Goal: Transaction & Acquisition: Obtain resource

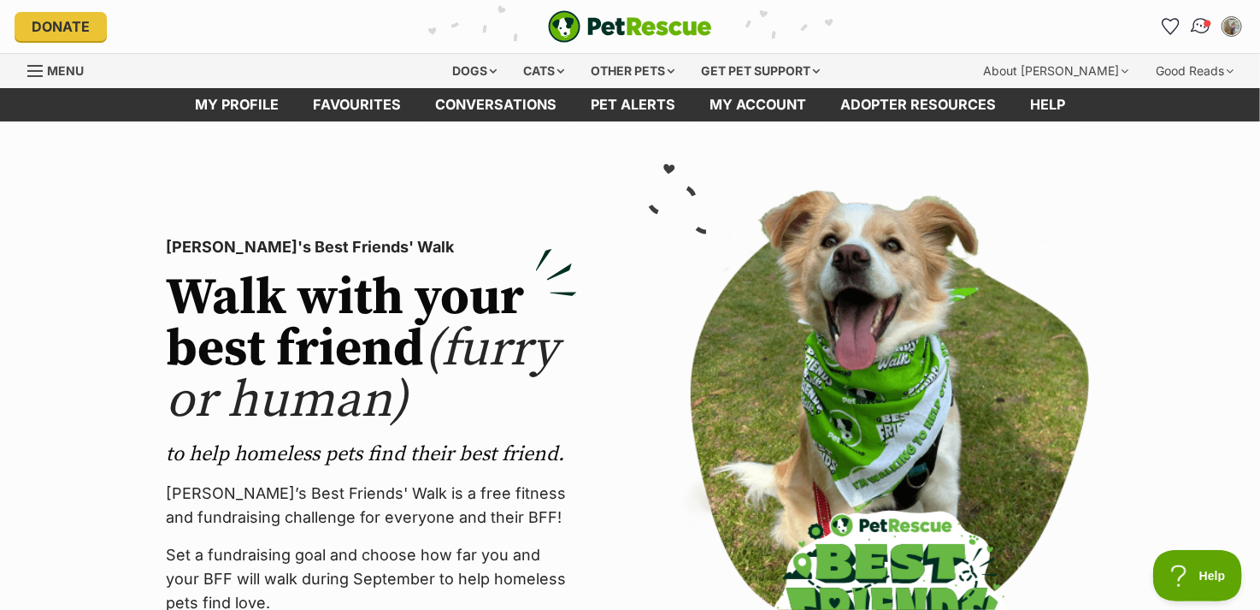
click at [1201, 24] on img "Conversations" at bounding box center [1201, 26] width 23 height 22
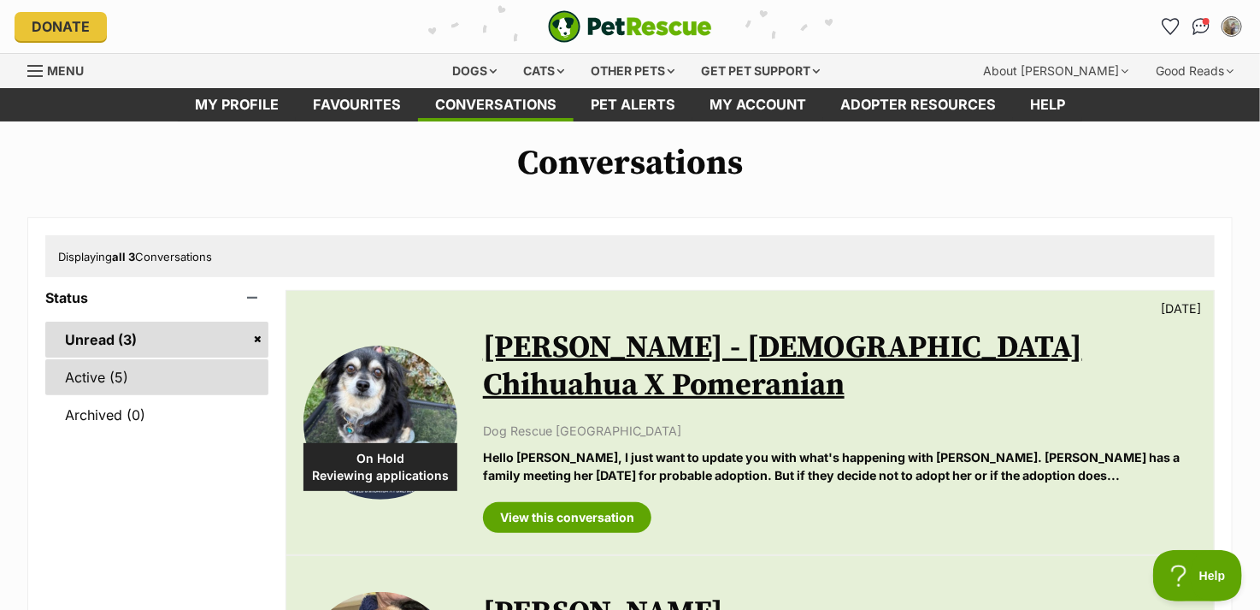
click at [180, 382] on link "Active (5)" at bounding box center [156, 377] width 223 height 36
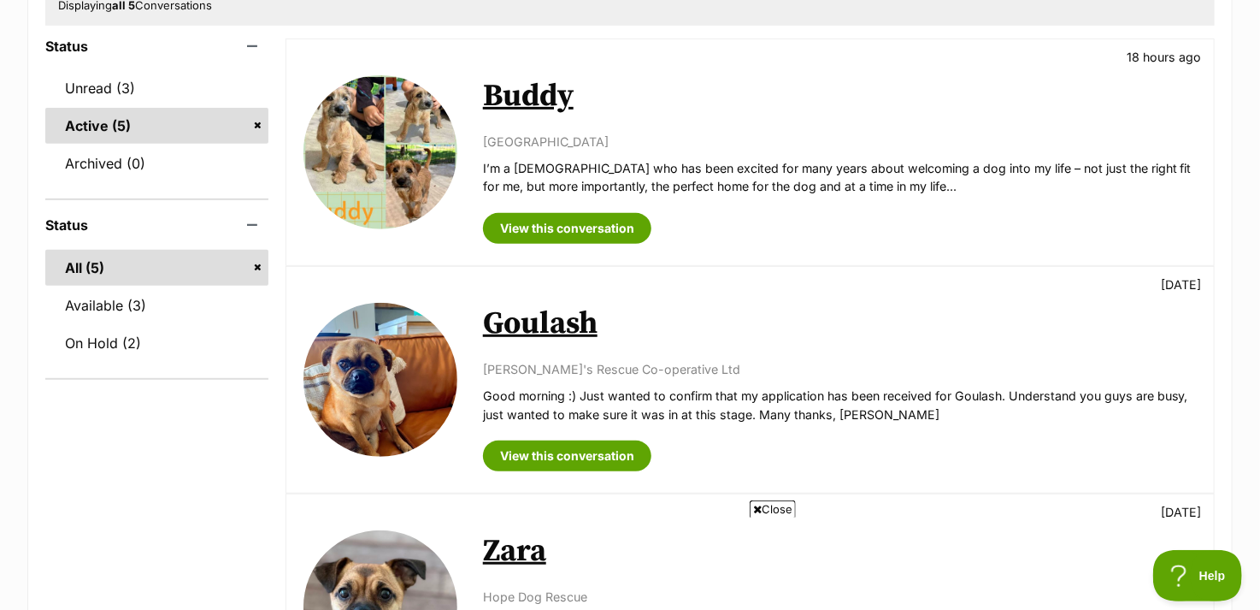
scroll to position [342, 0]
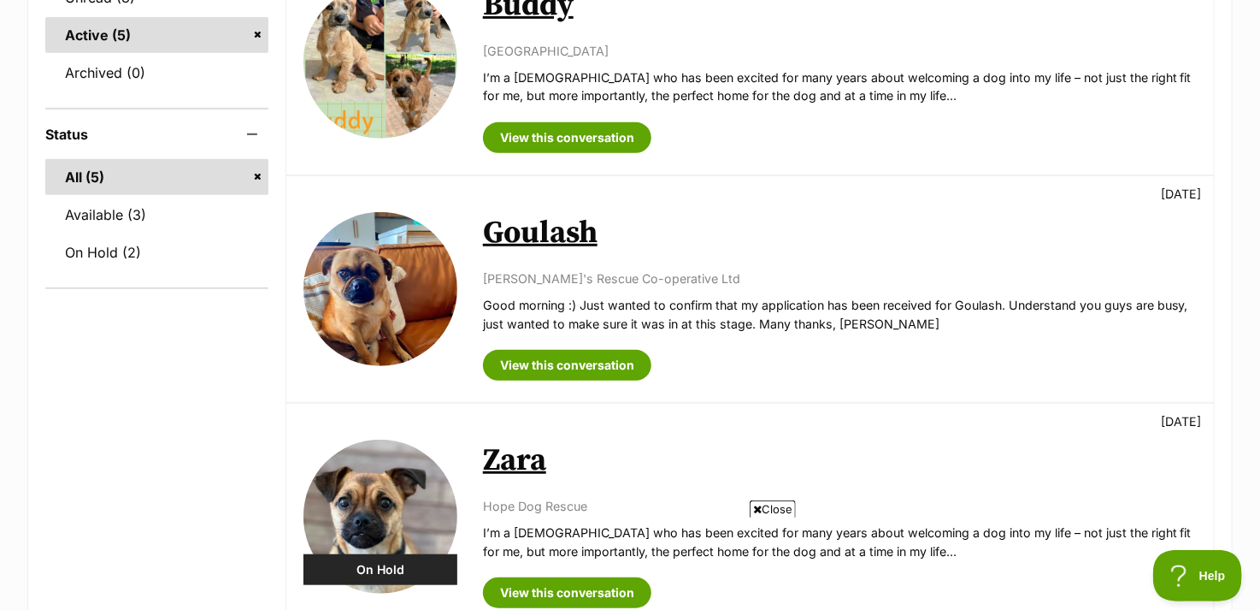
click at [524, 232] on link "Goulash" at bounding box center [540, 233] width 115 height 38
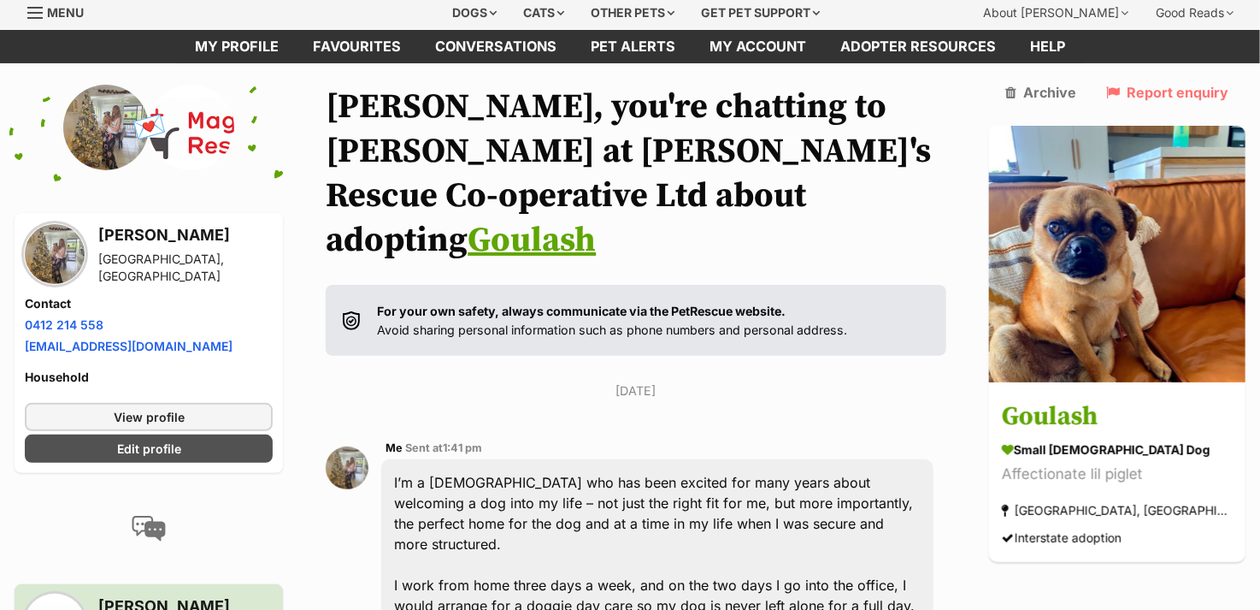
scroll to position [86, 0]
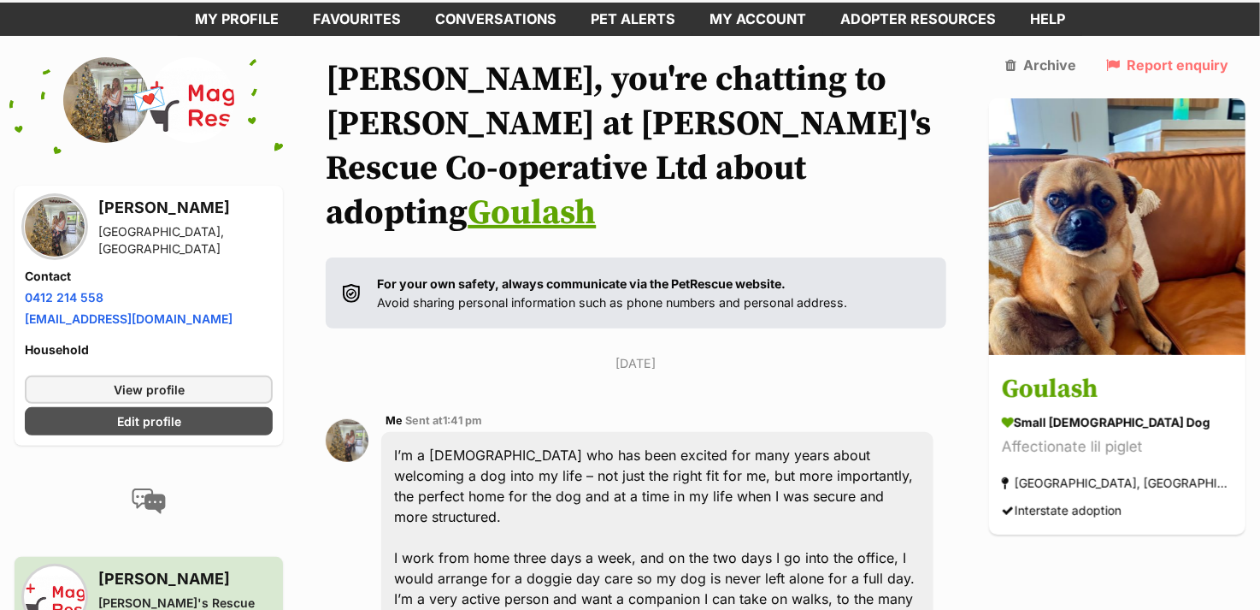
click at [468, 192] on link "Goulash" at bounding box center [532, 213] width 128 height 43
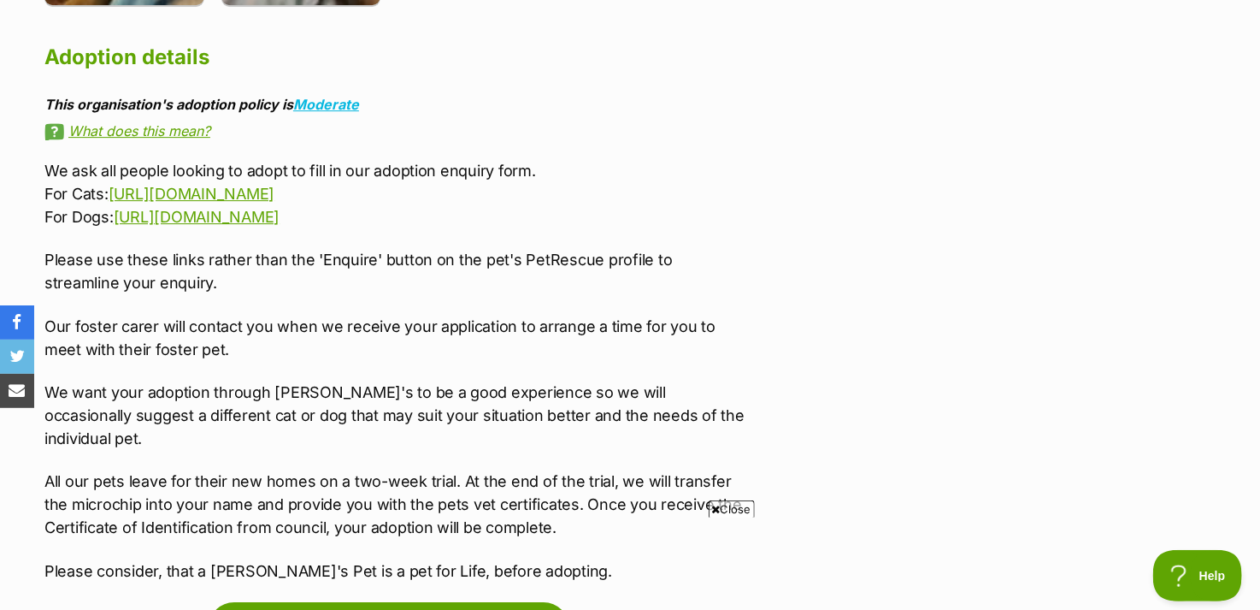
scroll to position [2565, 0]
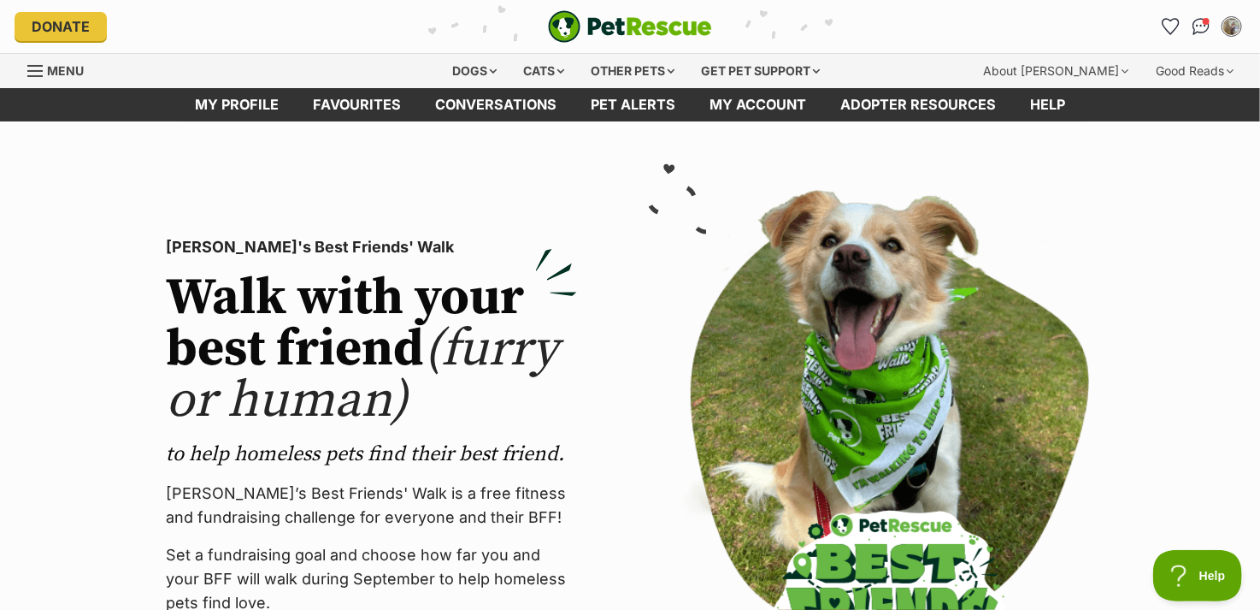
click at [609, 18] on img "PetRescue" at bounding box center [630, 26] width 164 height 32
click at [477, 69] on div "Dogs" at bounding box center [475, 71] width 68 height 34
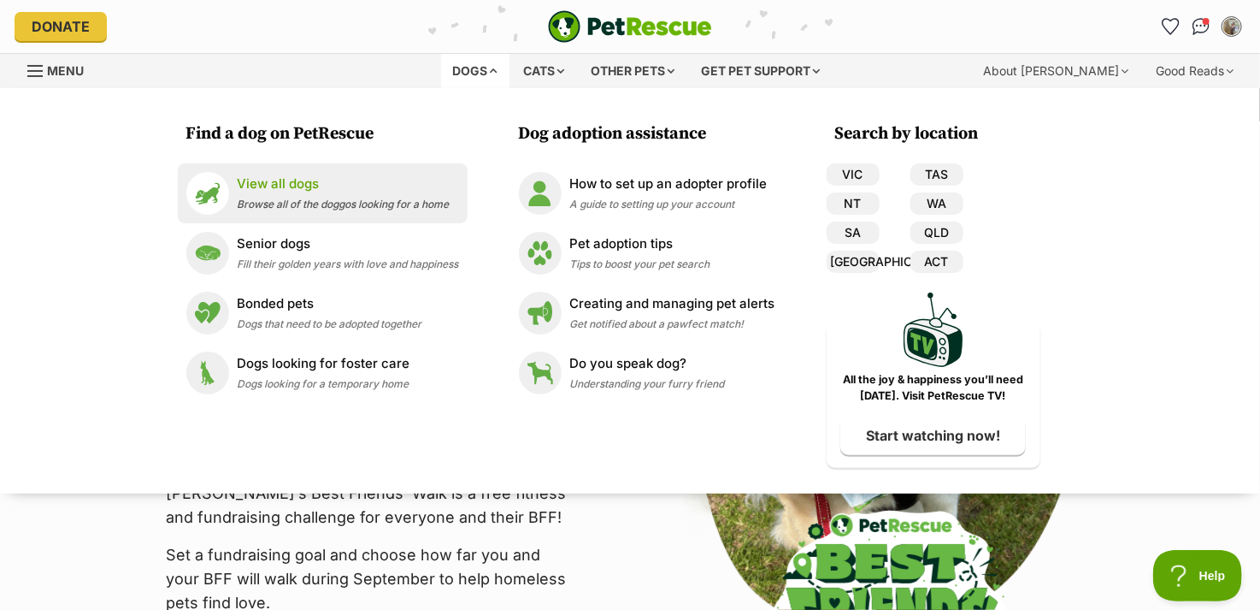
click at [291, 189] on p "View all dogs" at bounding box center [344, 184] width 212 height 20
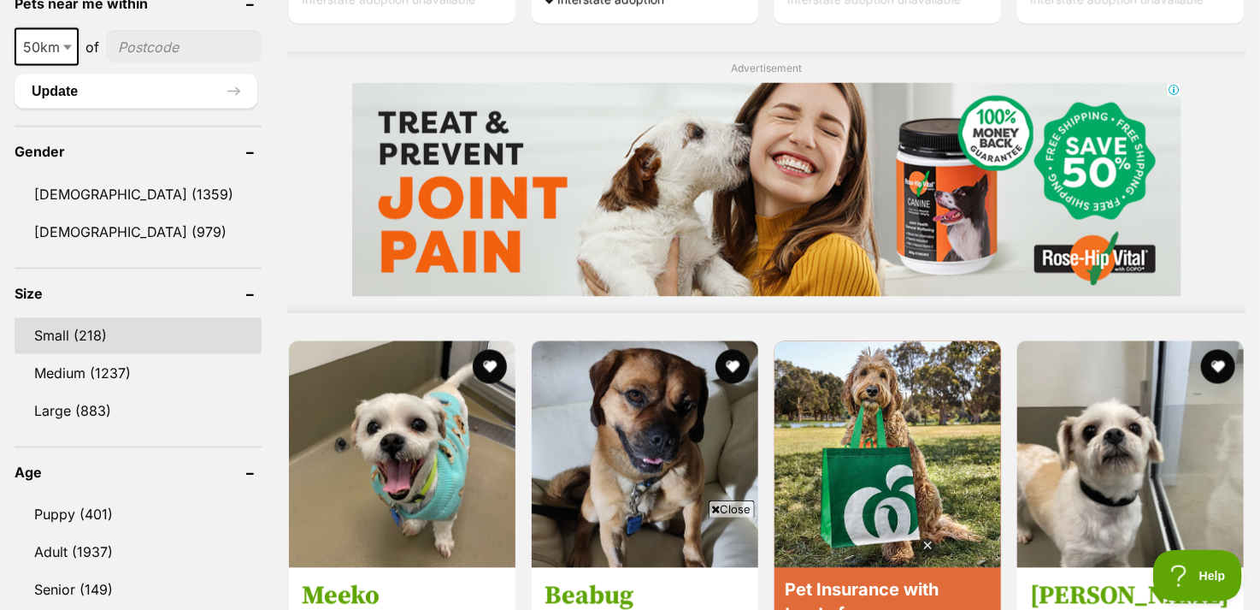
scroll to position [1454, 0]
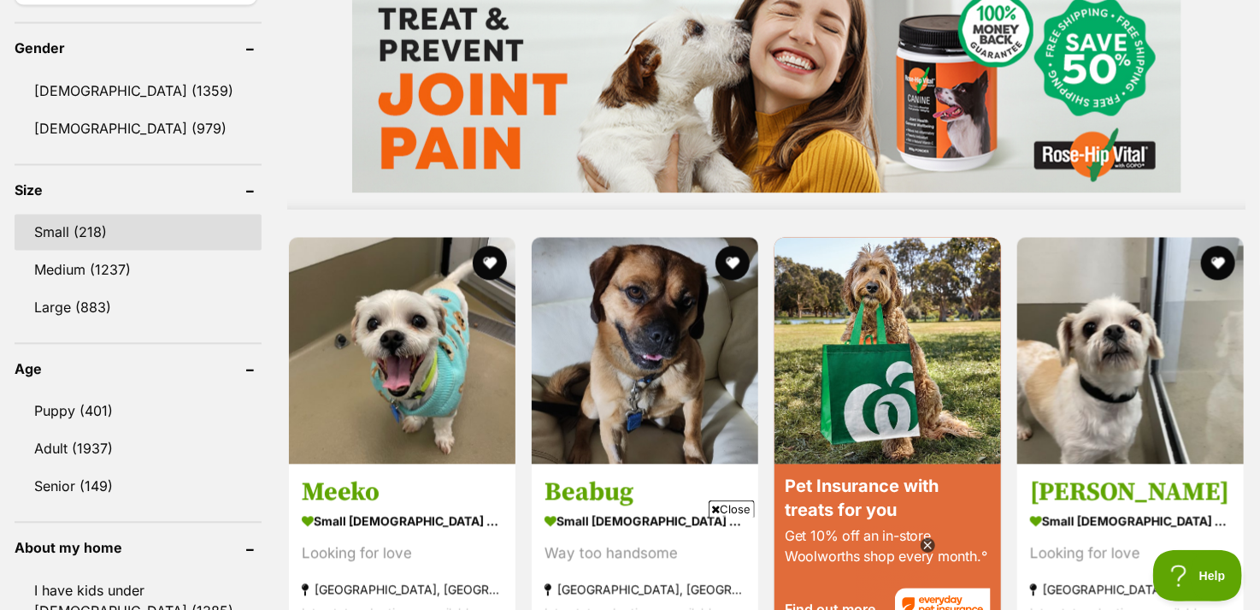
click at [116, 229] on link "Small (218)" at bounding box center [138, 233] width 247 height 36
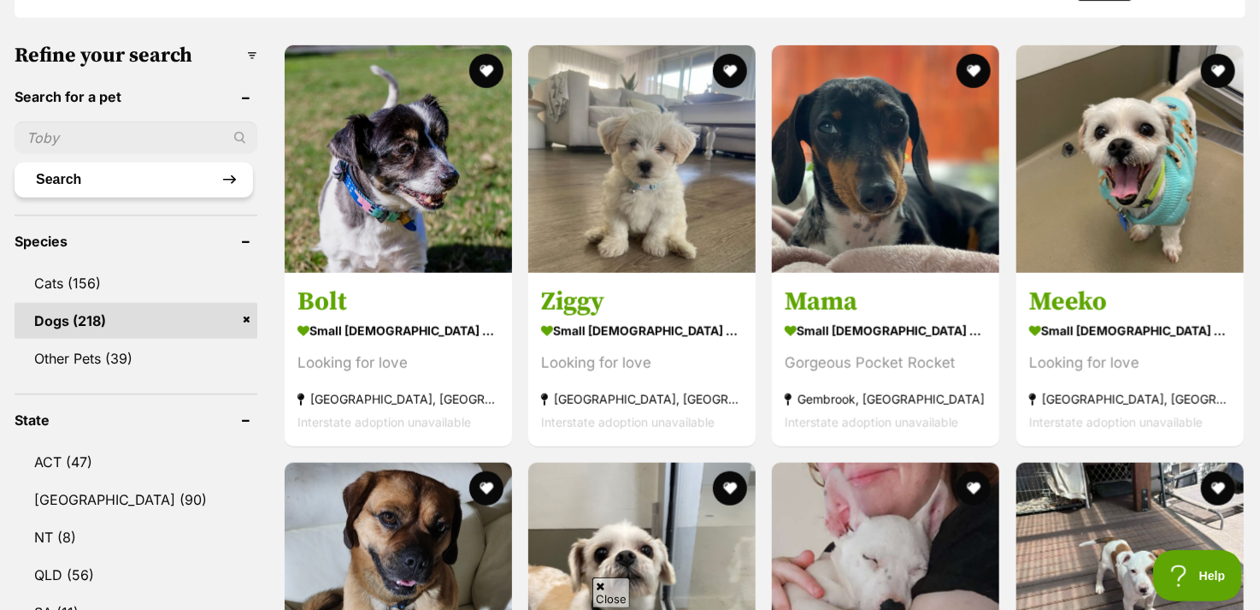
click at [147, 179] on button "Search" at bounding box center [134, 179] width 239 height 34
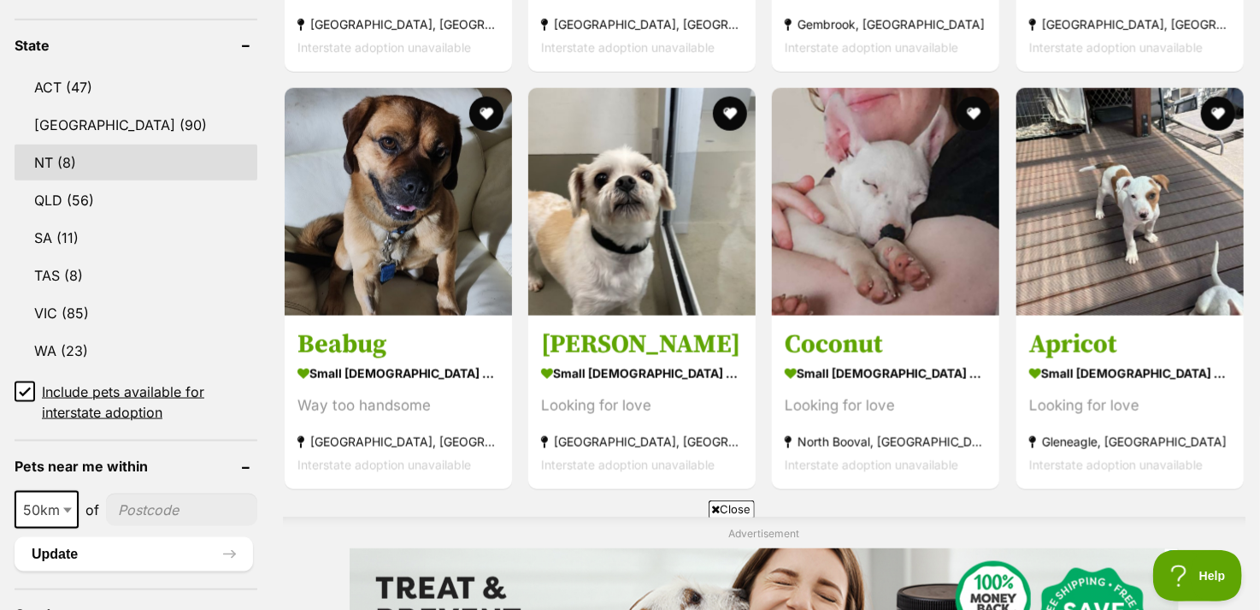
scroll to position [1112, 0]
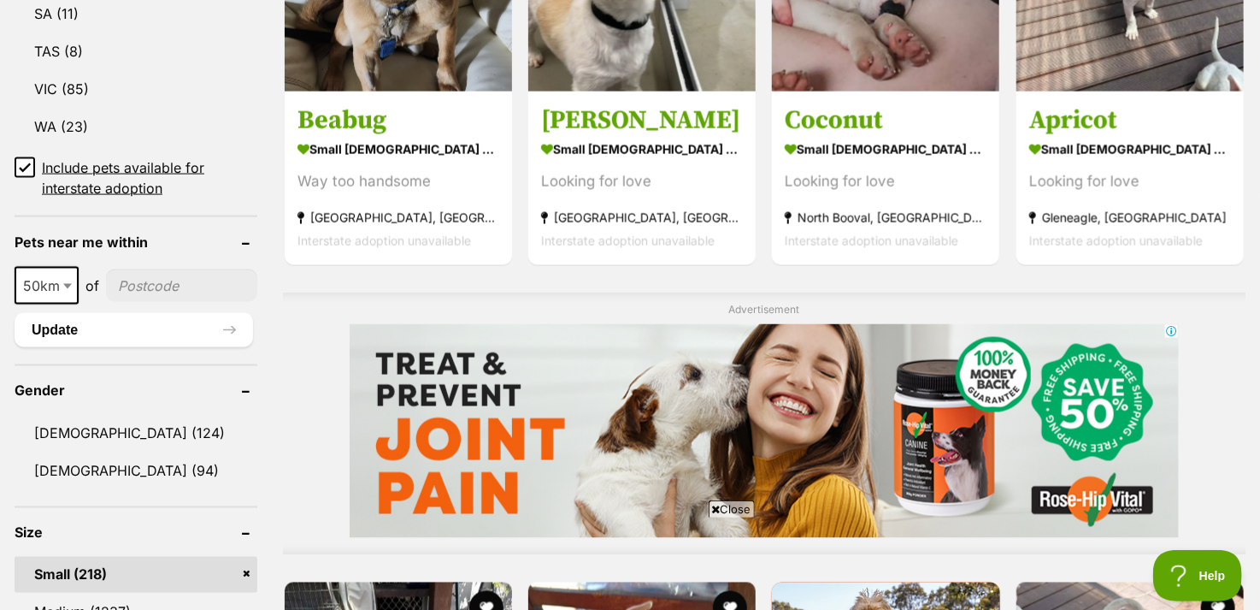
click at [188, 290] on input"] "postcode" at bounding box center [181, 285] width 151 height 32
type input"] "2478"
click at [63, 292] on span at bounding box center [69, 286] width 17 height 38
select select "250"
click at [22, 162] on icon at bounding box center [25, 168] width 12 height 12
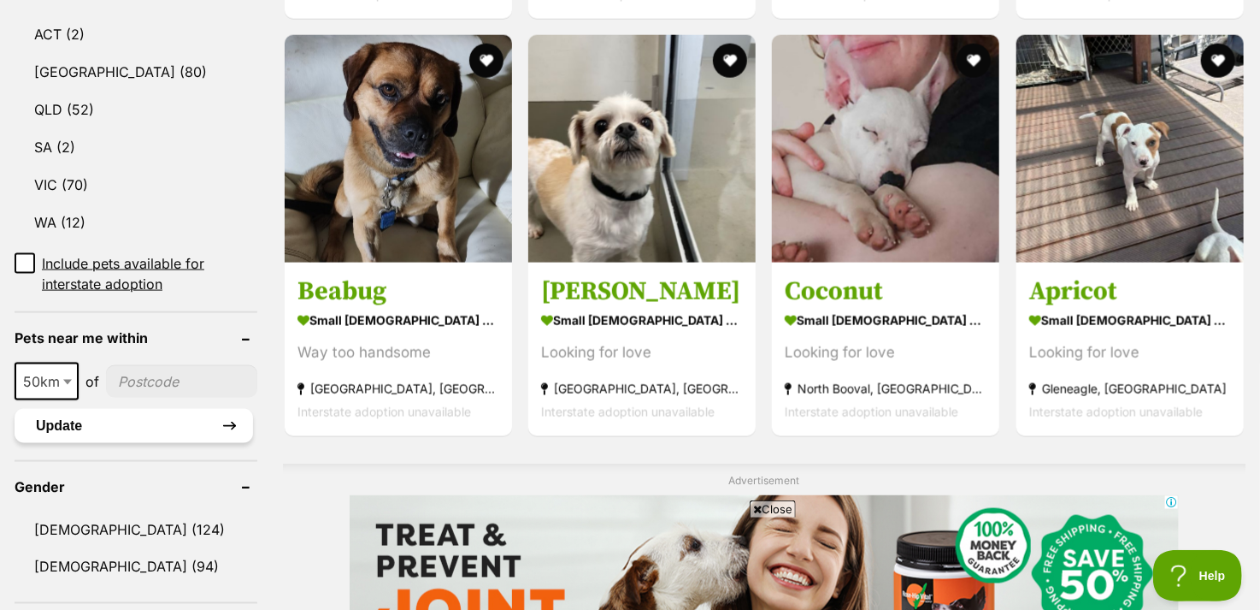
click at [75, 422] on button "Update" at bounding box center [134, 426] width 239 height 34
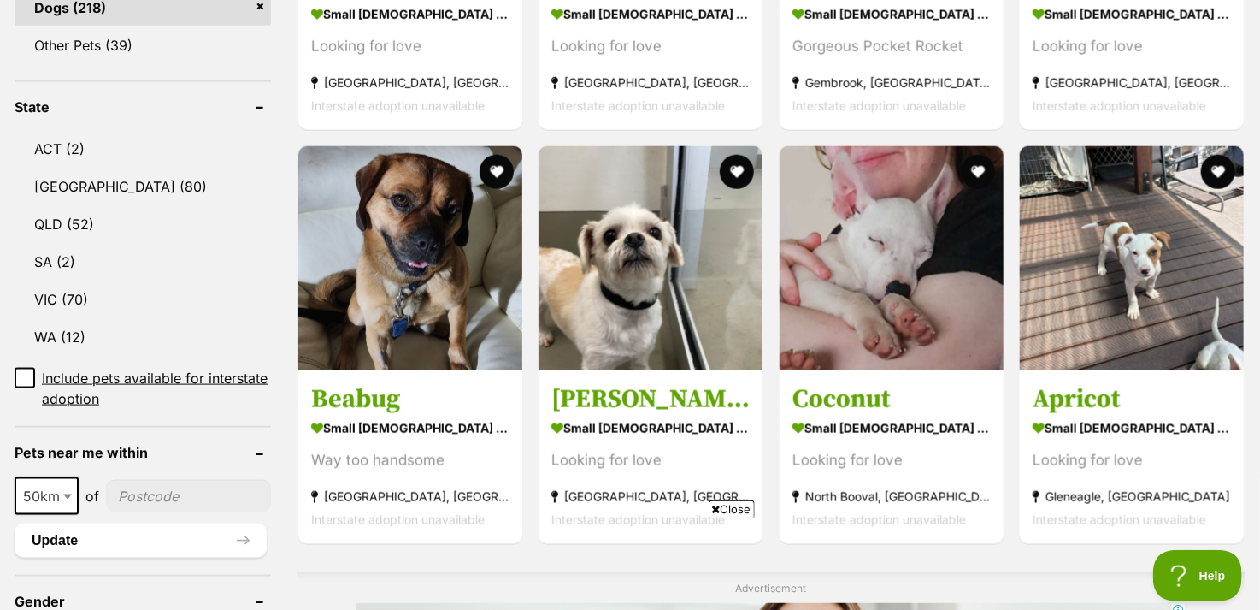
scroll to position [855, 0]
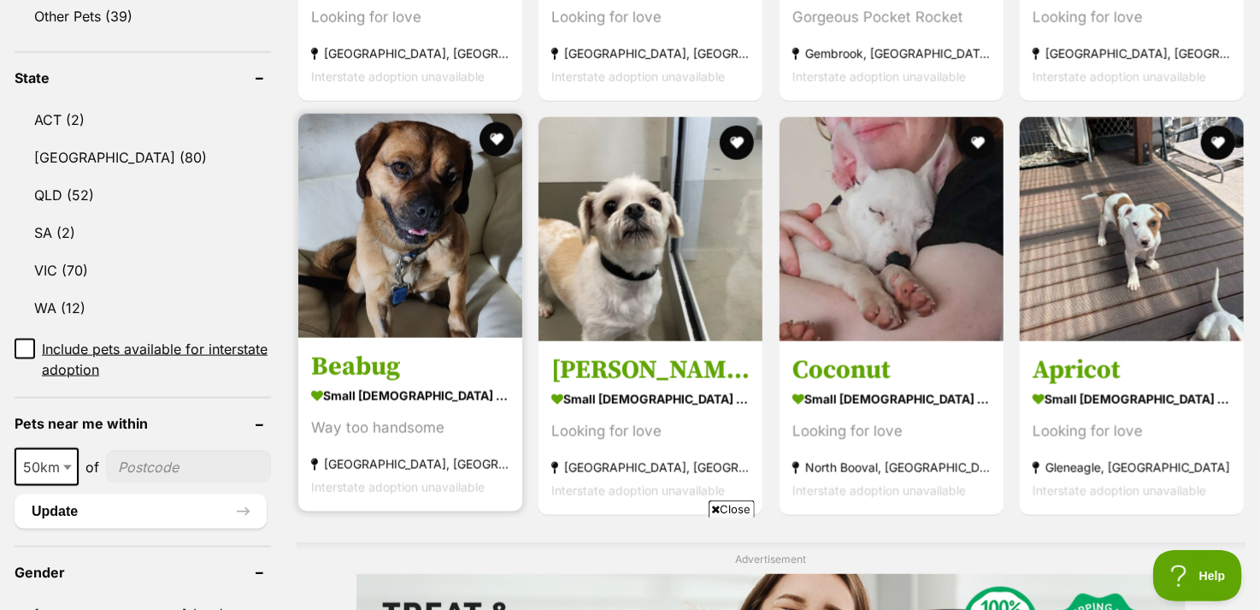
click at [419, 285] on img at bounding box center [410, 226] width 224 height 224
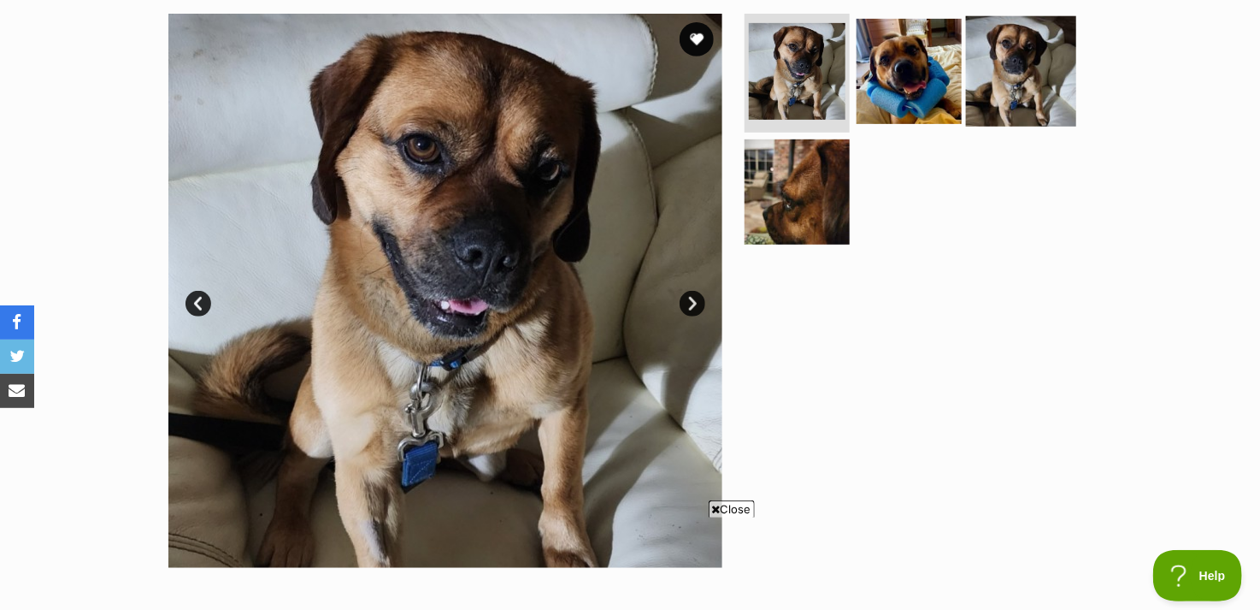
click at [987, 80] on img at bounding box center [1021, 70] width 110 height 110
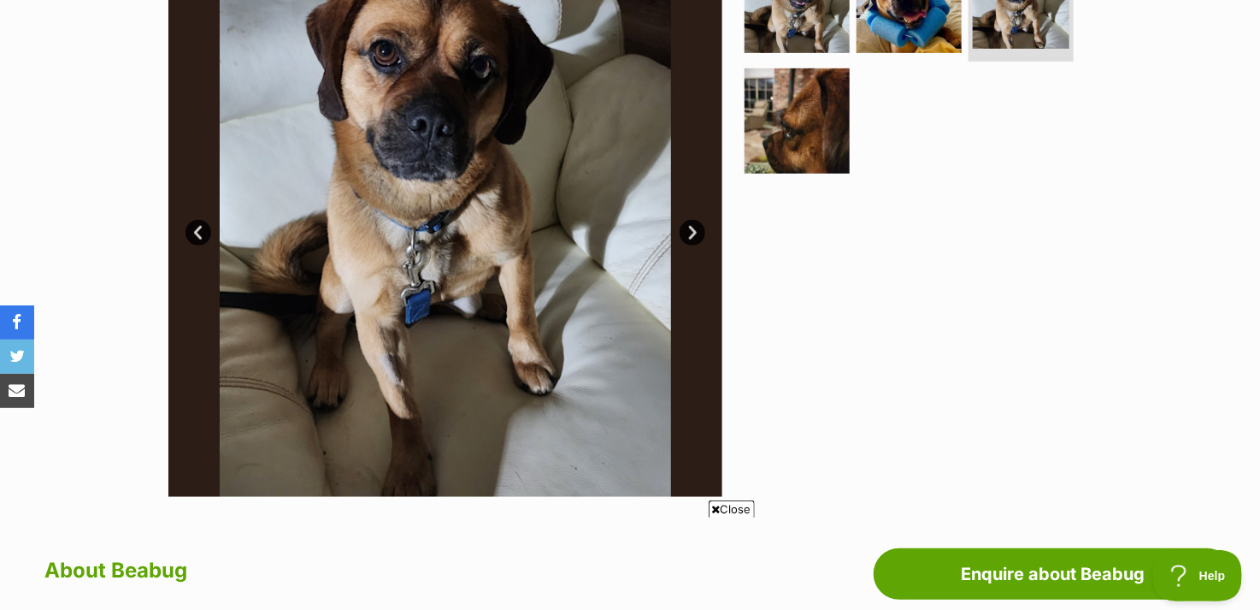
scroll to position [342, 0]
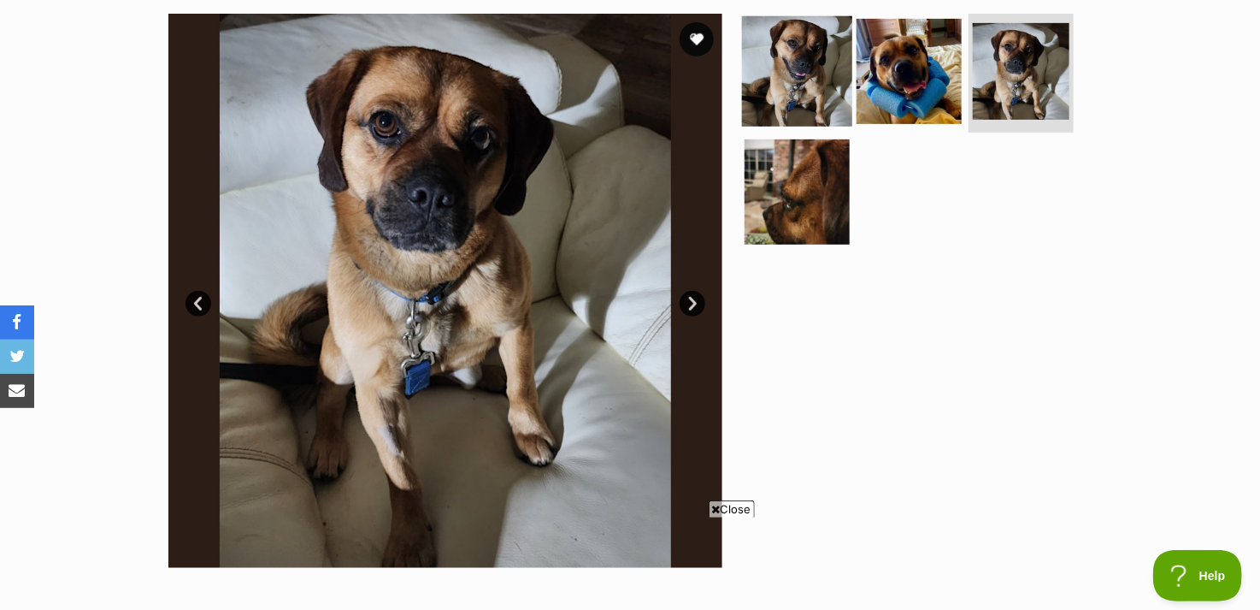
click at [775, 79] on img at bounding box center [797, 70] width 110 height 110
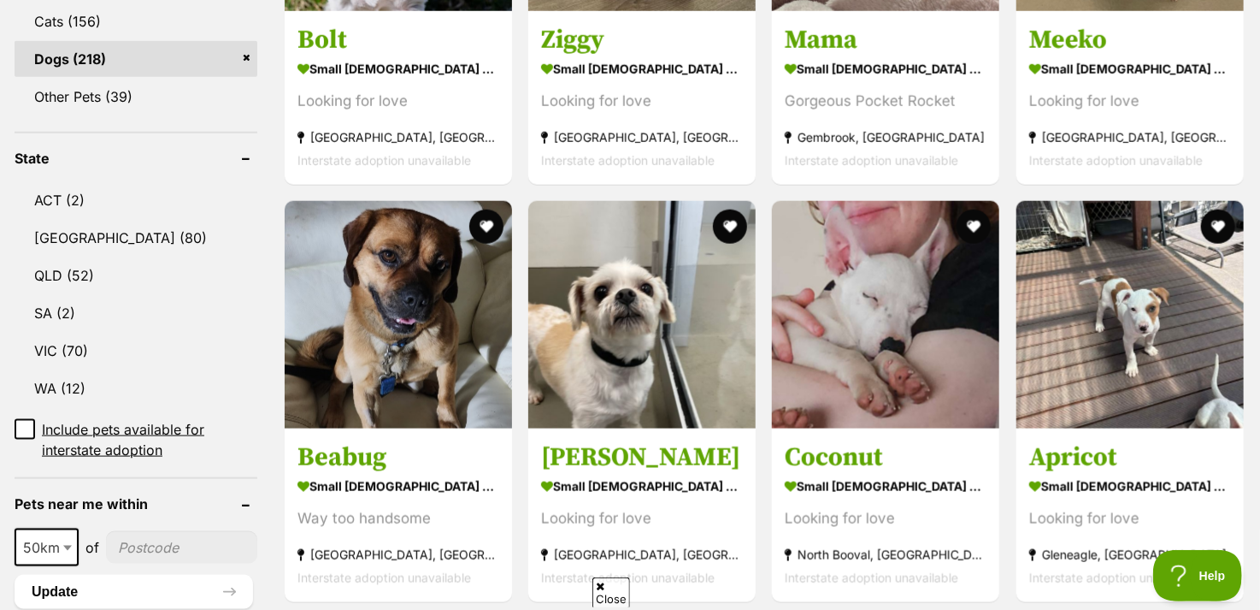
scroll to position [588, 0]
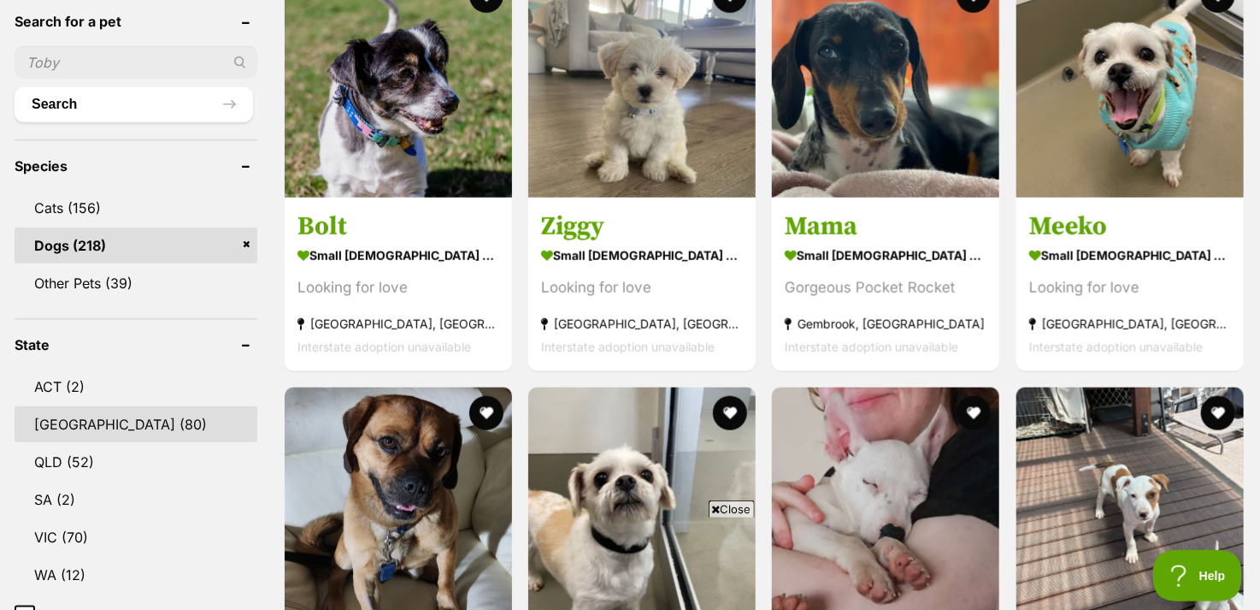
click at [72, 416] on link "[GEOGRAPHIC_DATA] (80)" at bounding box center [136, 424] width 243 height 36
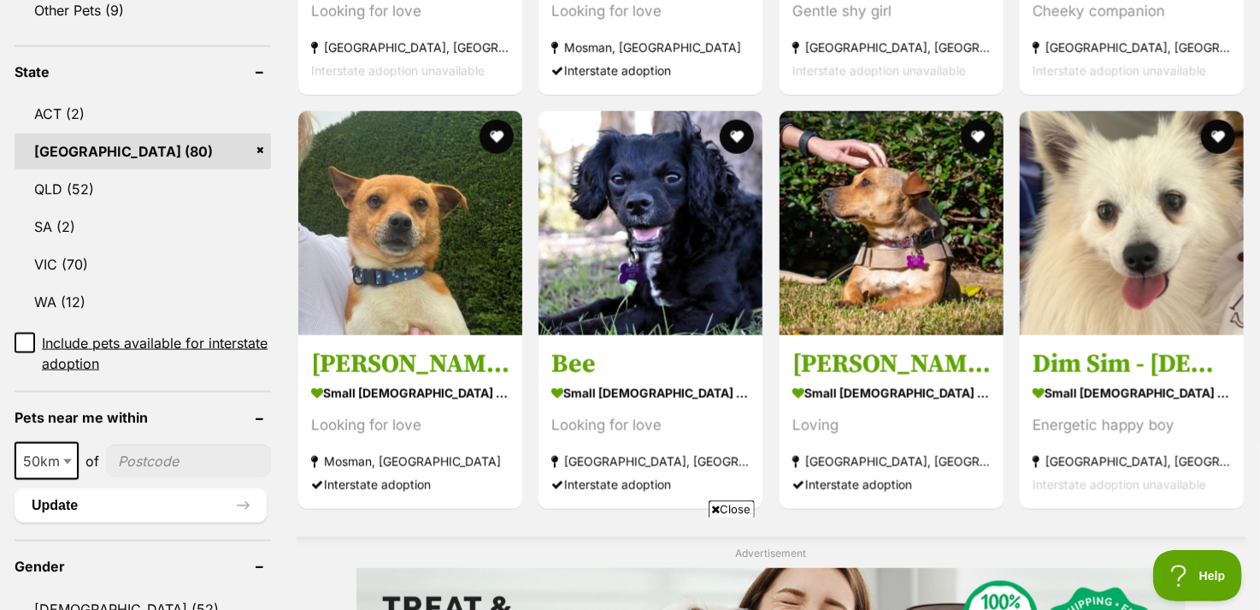
scroll to position [941, 0]
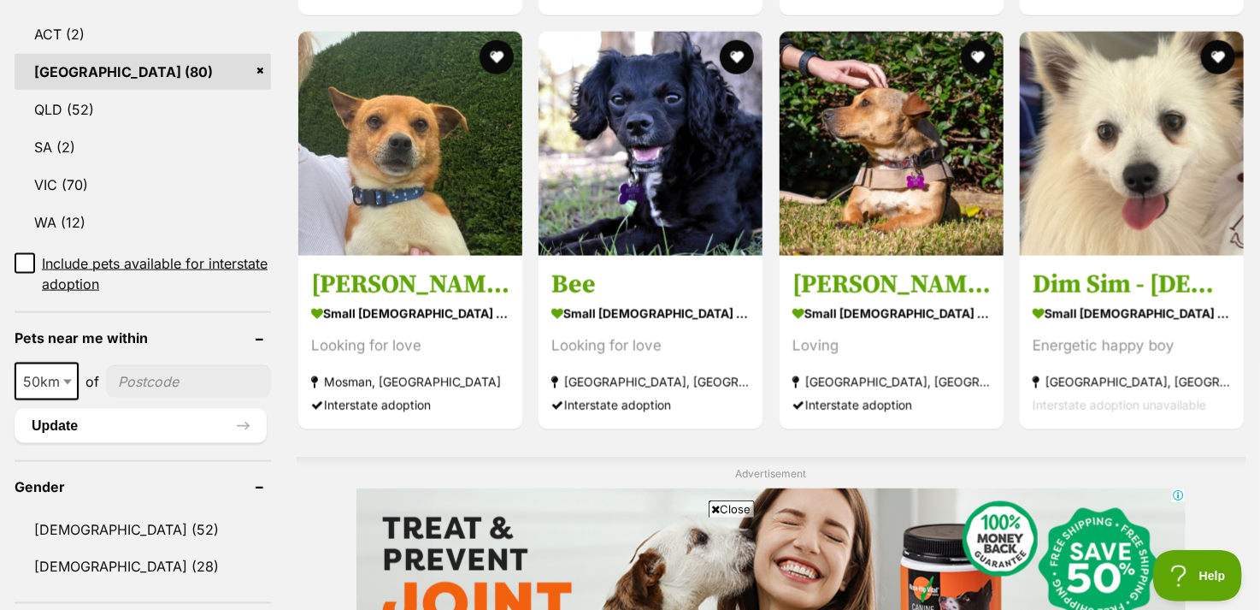
click at [165, 375] on input"] "postcode" at bounding box center [188, 381] width 165 height 32
type input"] "2478"
click at [68, 383] on span at bounding box center [69, 382] width 17 height 38
select select "250"
click at [162, 424] on button "Update" at bounding box center [141, 426] width 252 height 34
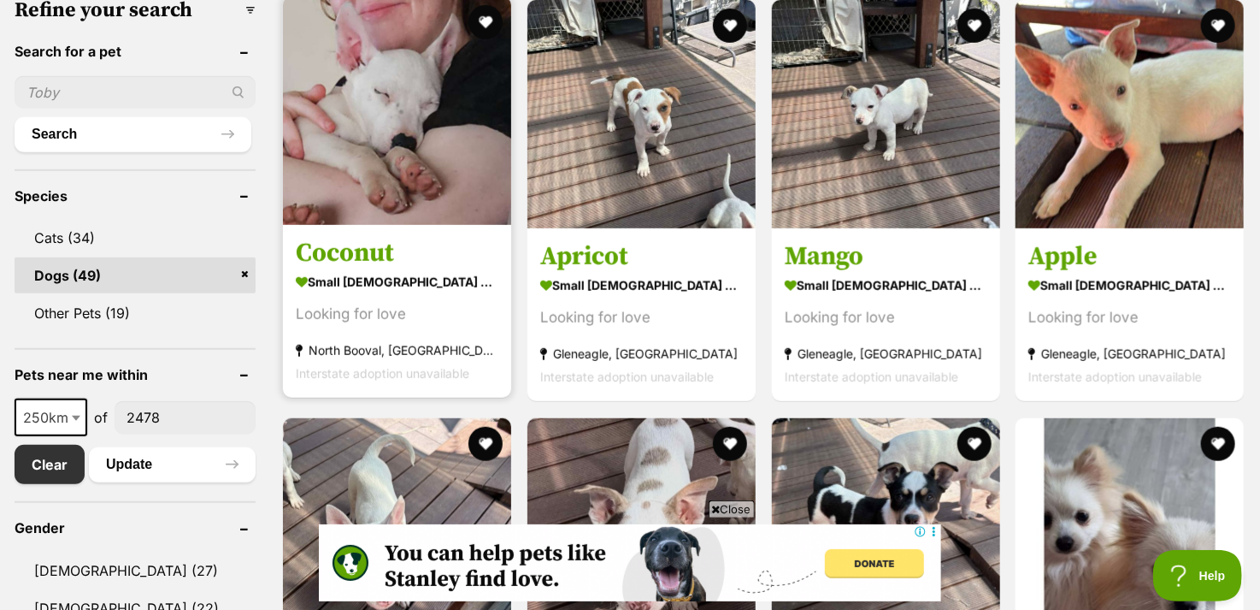
scroll to position [513, 0]
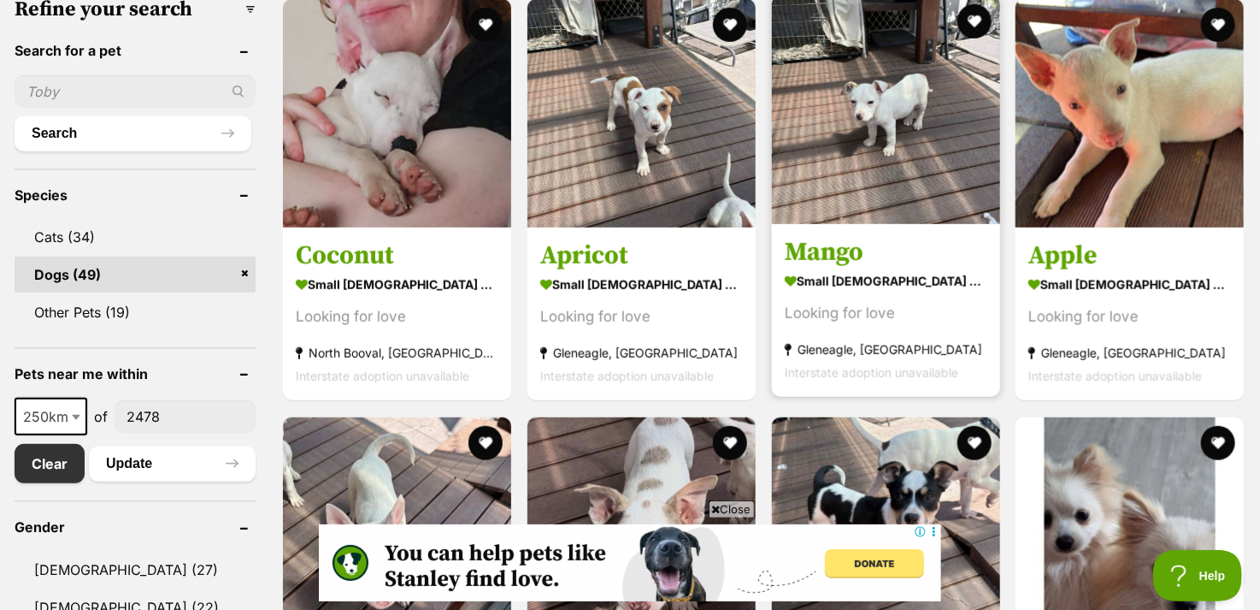
click at [900, 98] on img at bounding box center [886, 110] width 228 height 228
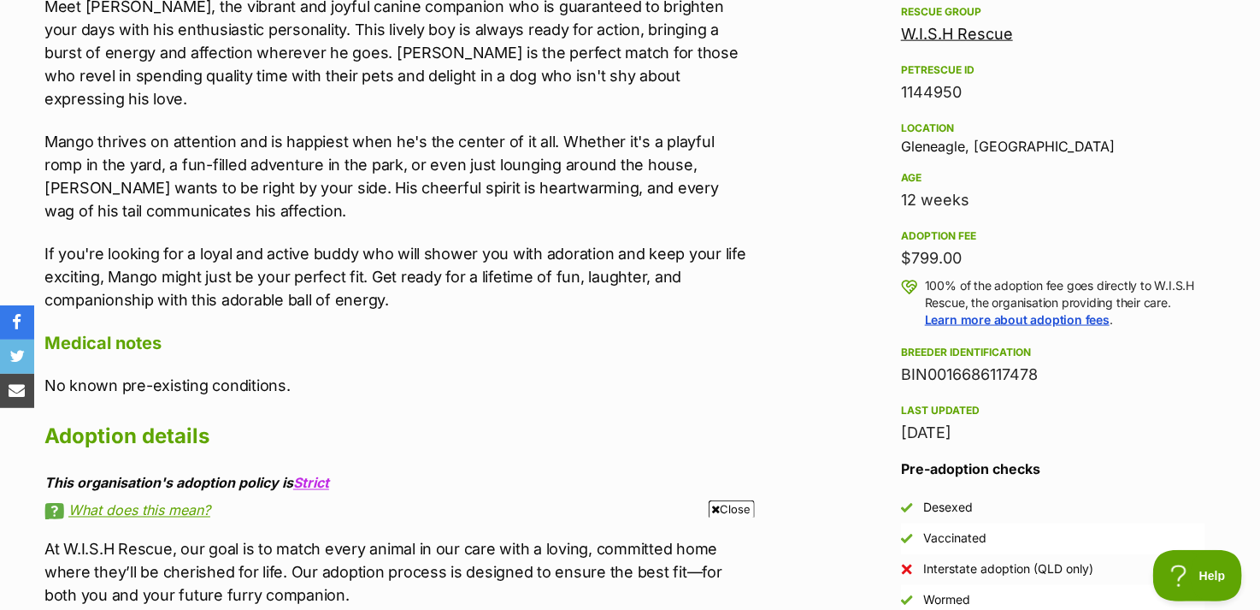
scroll to position [1026, 0]
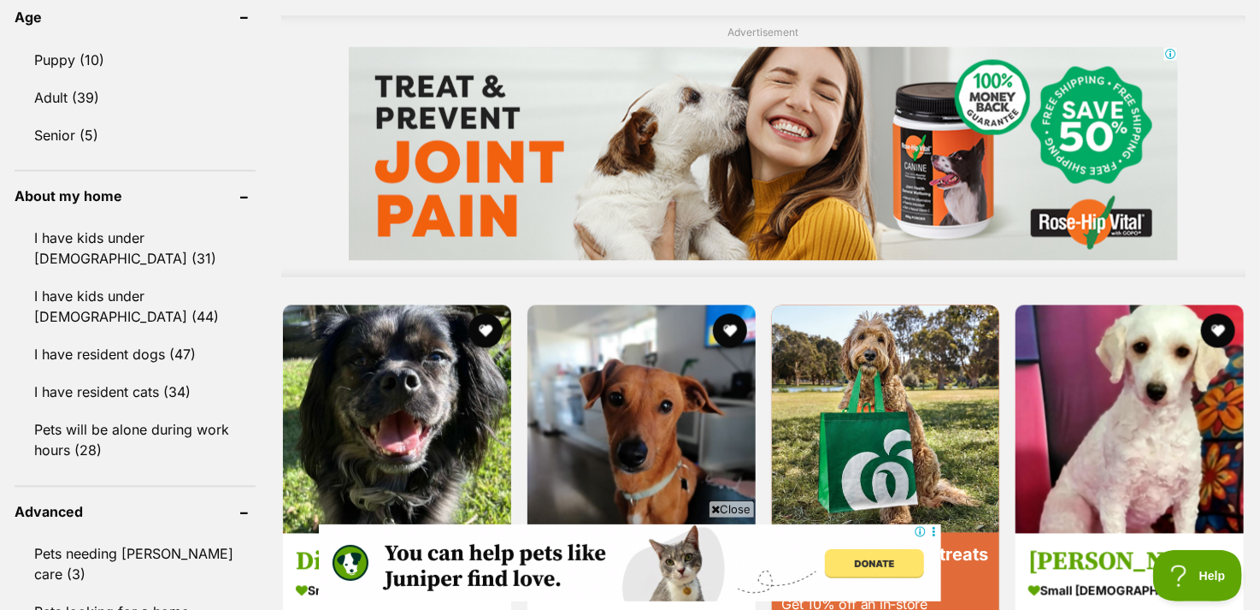
scroll to position [1539, 0]
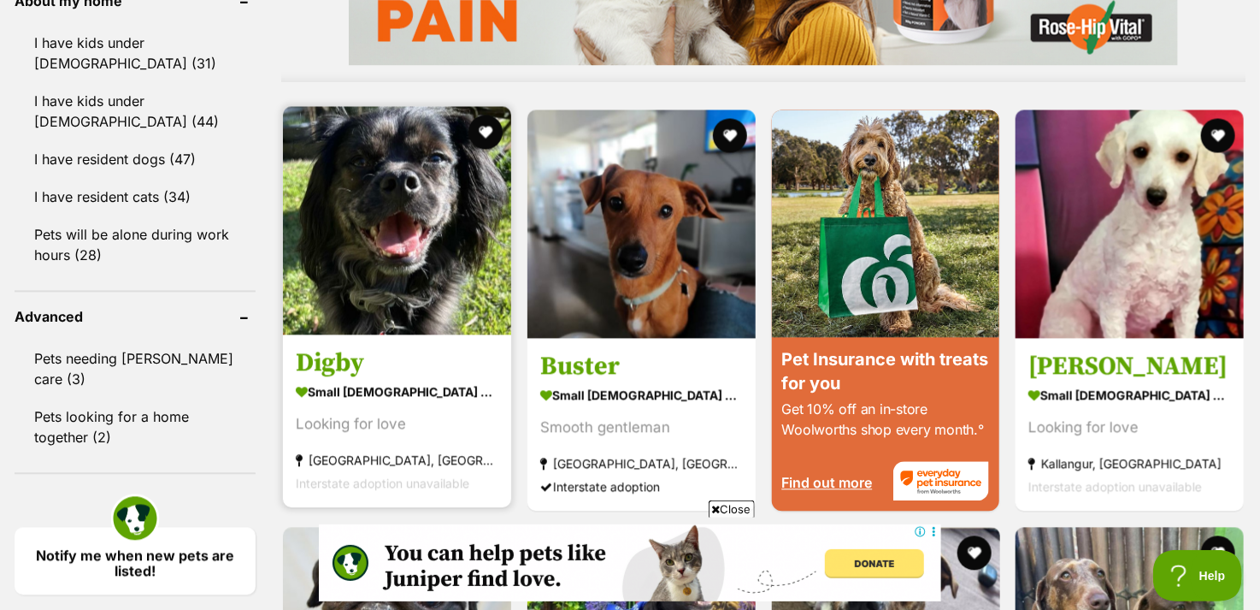
click at [372, 218] on img at bounding box center [397, 220] width 228 height 228
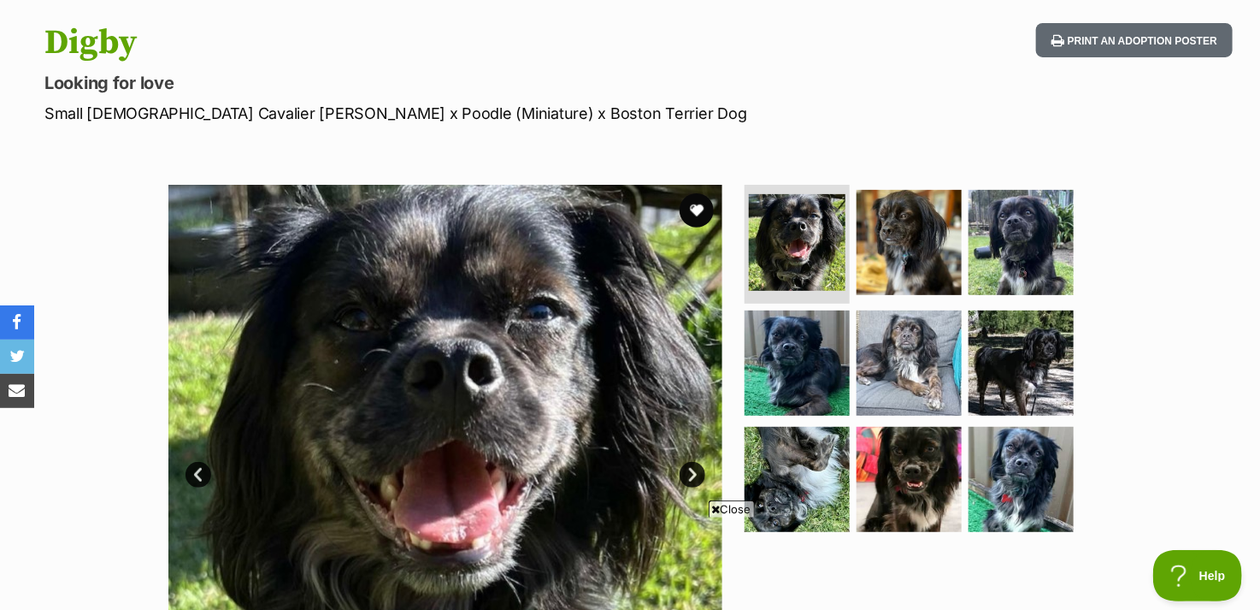
click at [688, 471] on link "Next" at bounding box center [693, 475] width 26 height 26
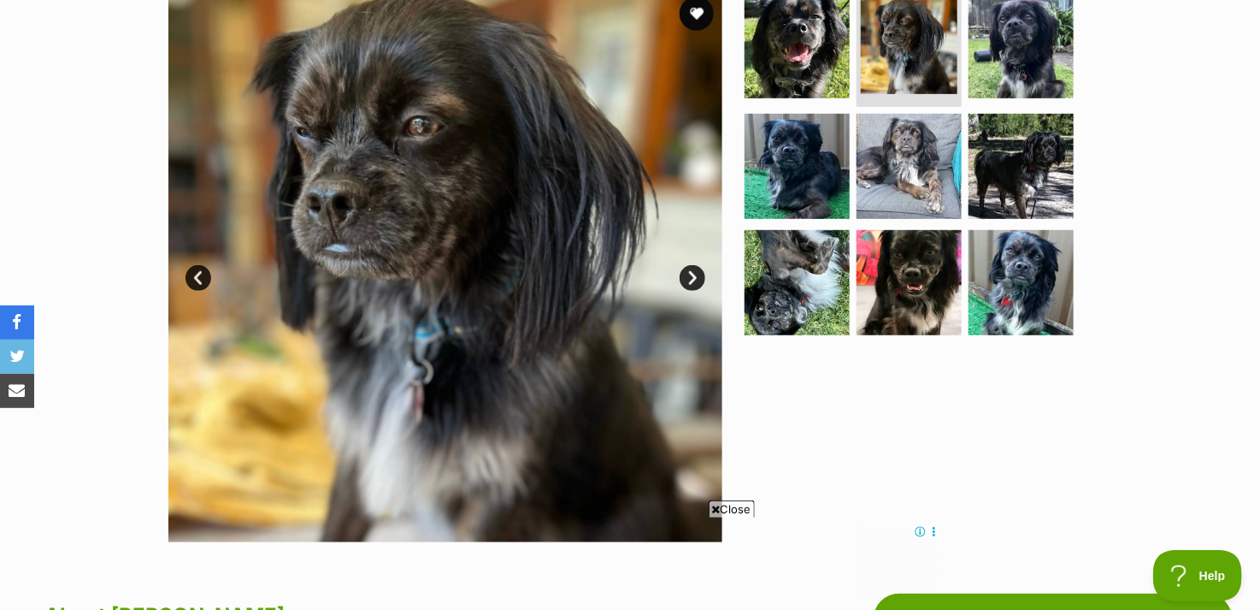
scroll to position [342, 0]
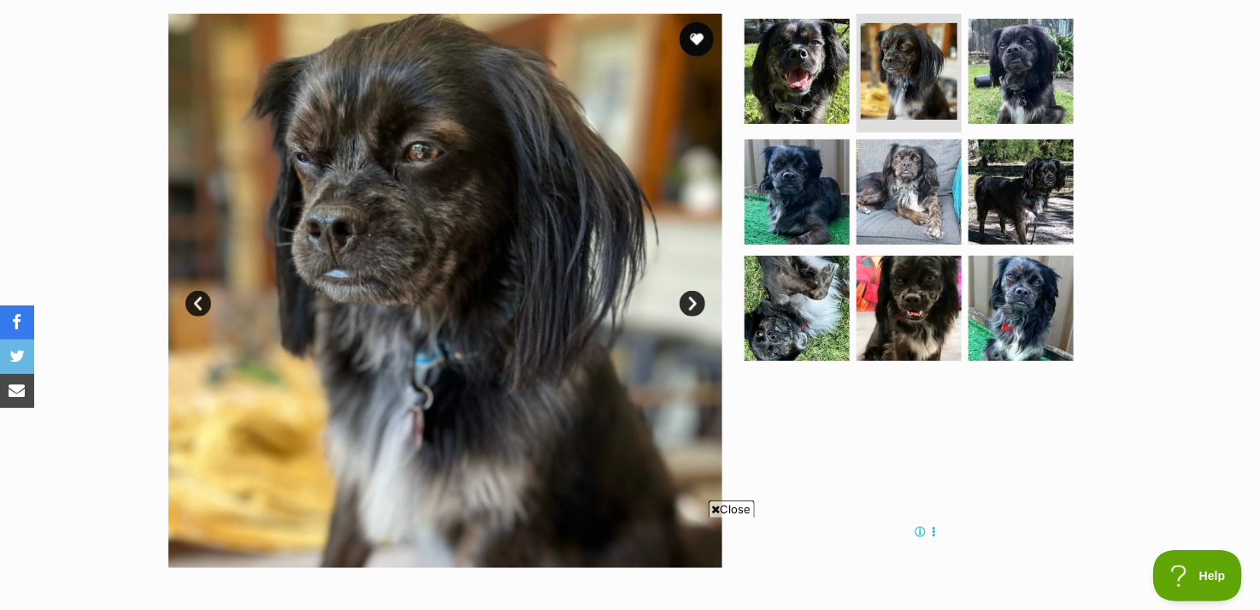
click at [685, 305] on link "Next" at bounding box center [693, 304] width 26 height 26
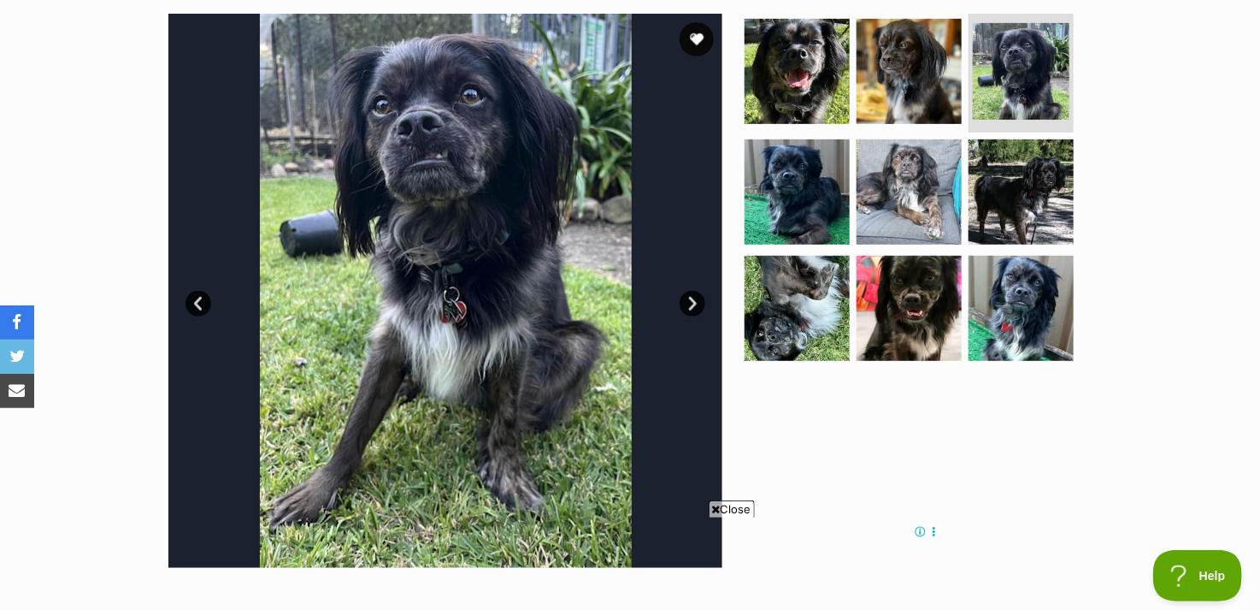
click at [685, 305] on link "Next" at bounding box center [693, 304] width 26 height 26
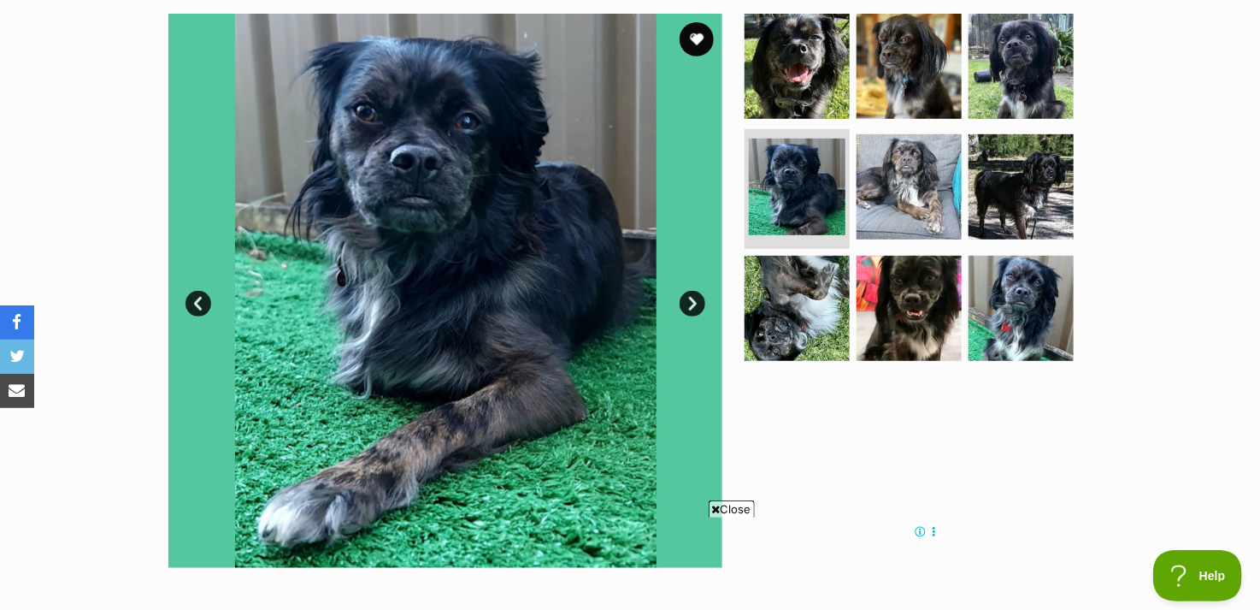
click at [685, 305] on link "Next" at bounding box center [693, 304] width 26 height 26
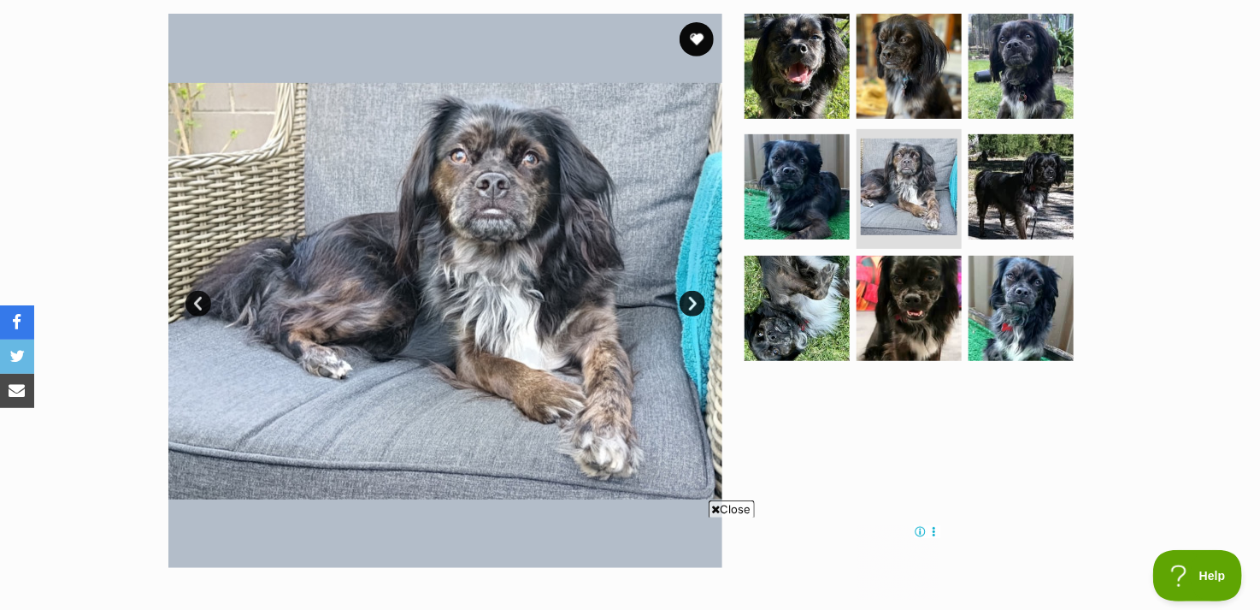
click at [685, 305] on link "Next" at bounding box center [693, 304] width 26 height 26
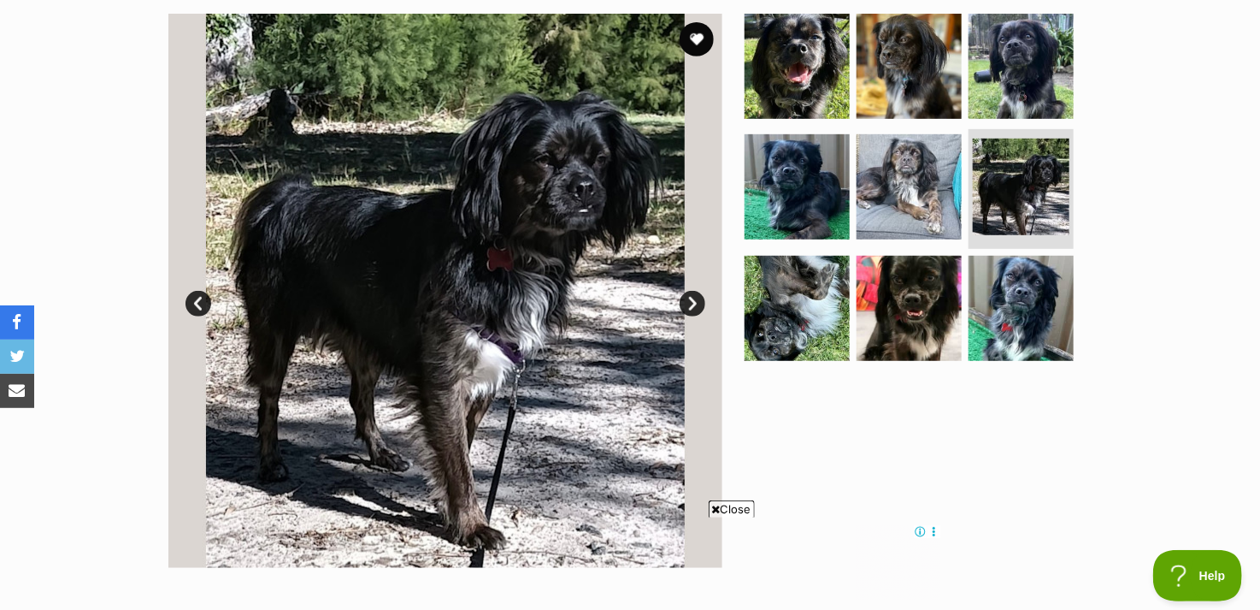
click at [685, 305] on link "Next" at bounding box center [693, 304] width 26 height 26
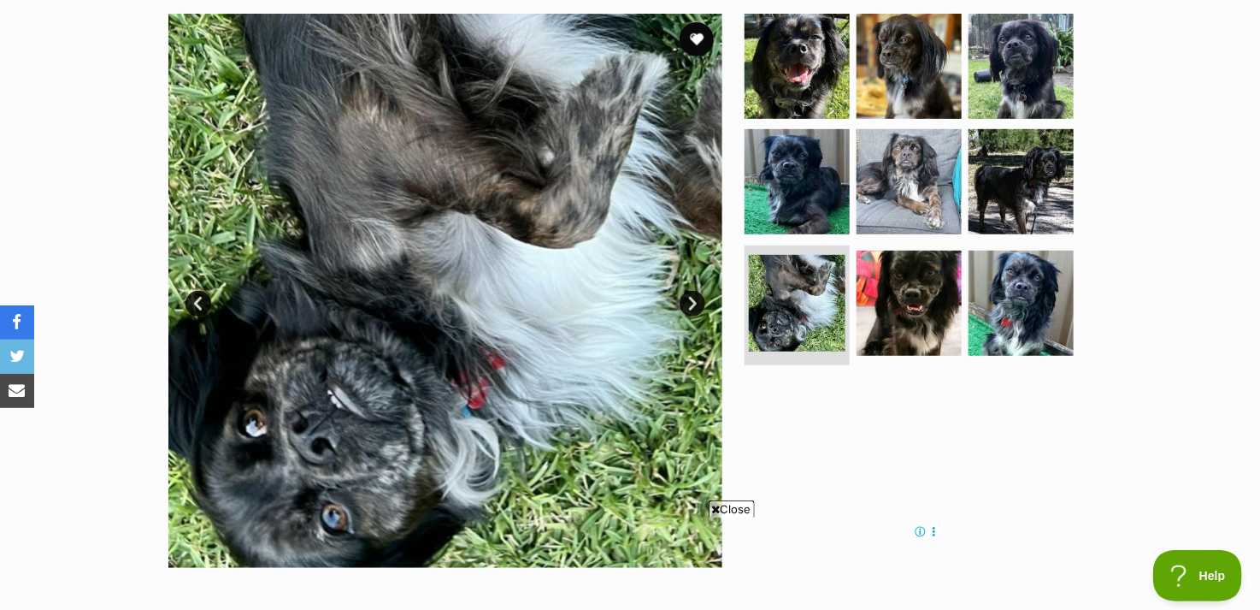
click at [685, 305] on link "Next" at bounding box center [693, 304] width 26 height 26
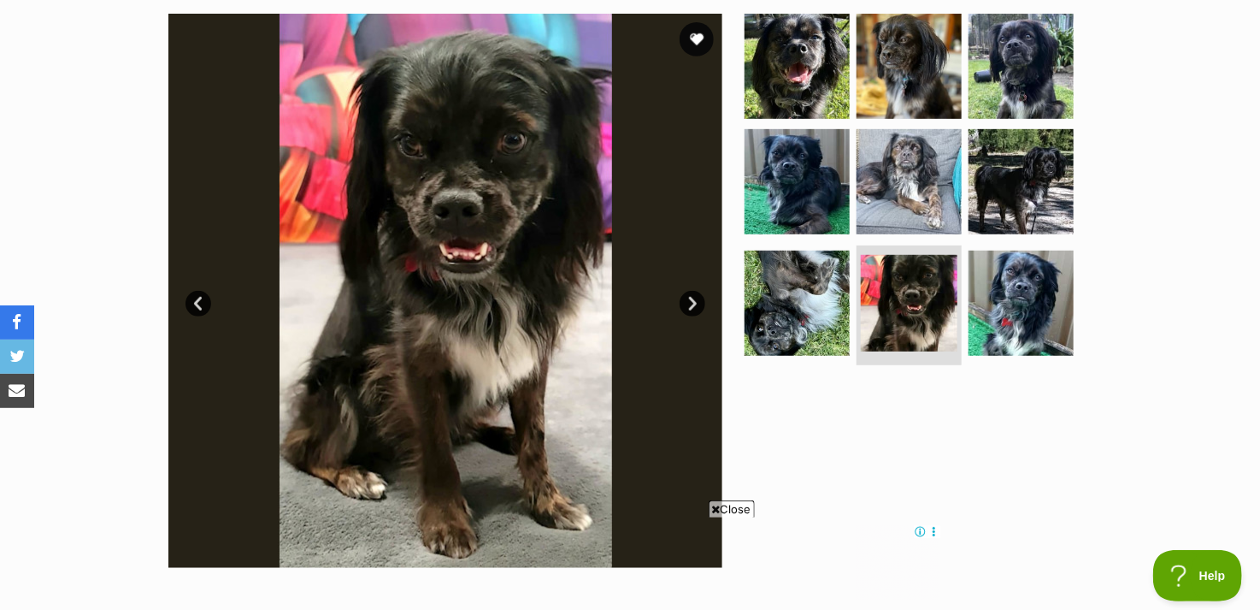
click at [685, 305] on link "Next" at bounding box center [693, 304] width 26 height 26
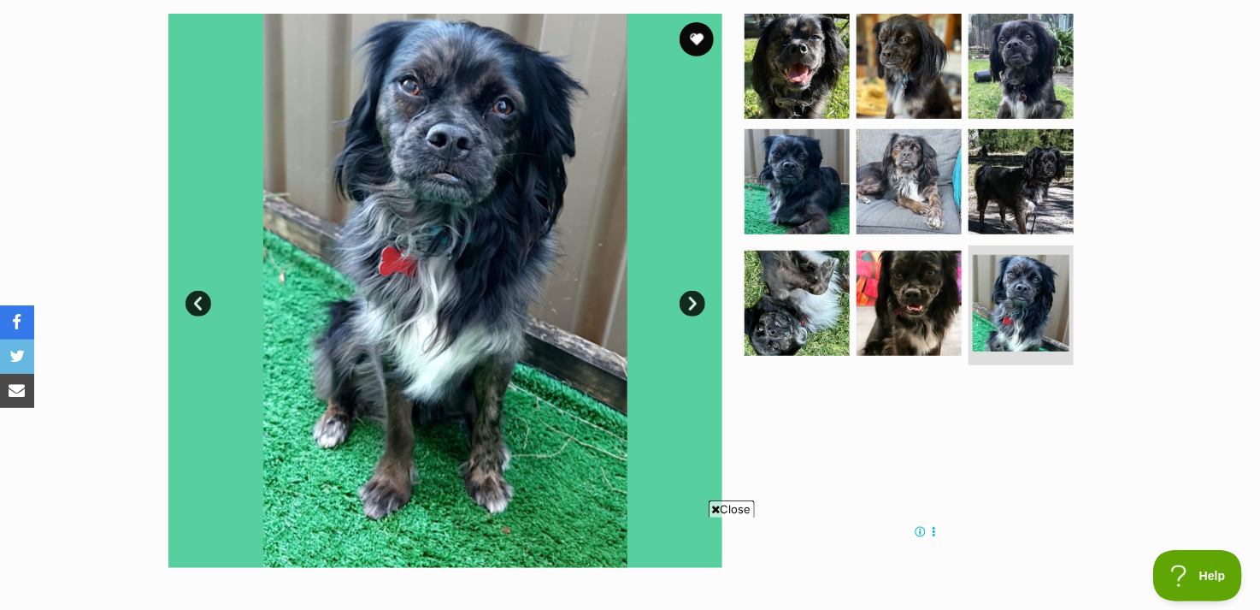
click at [685, 305] on link "Next" at bounding box center [693, 304] width 26 height 26
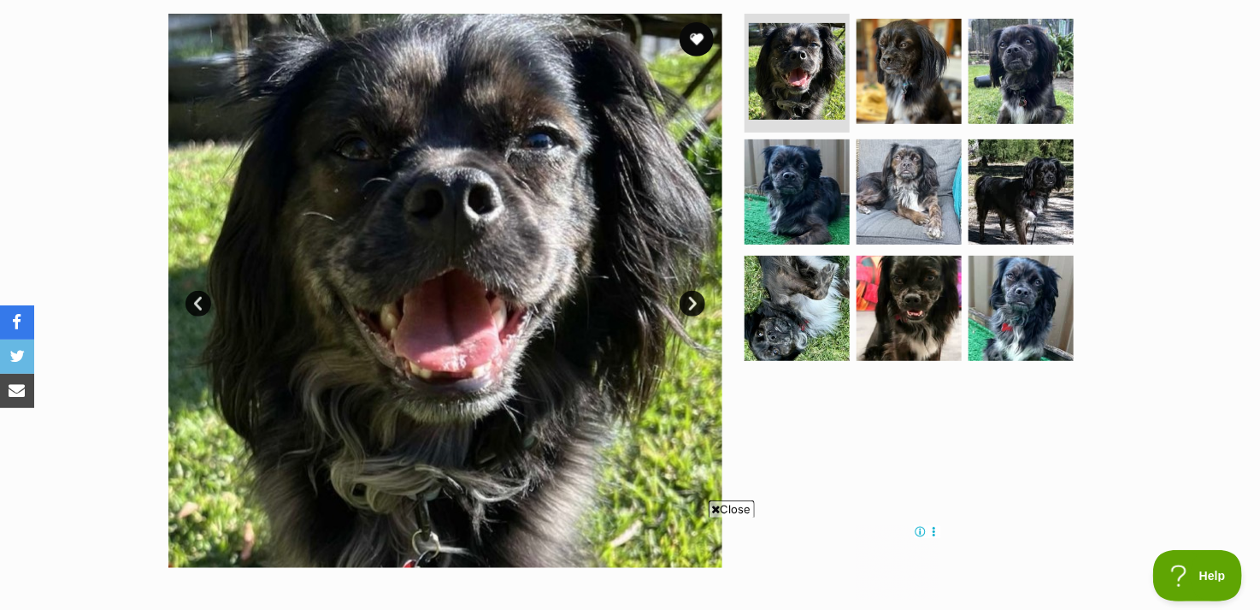
click at [685, 305] on link "Next" at bounding box center [693, 304] width 26 height 26
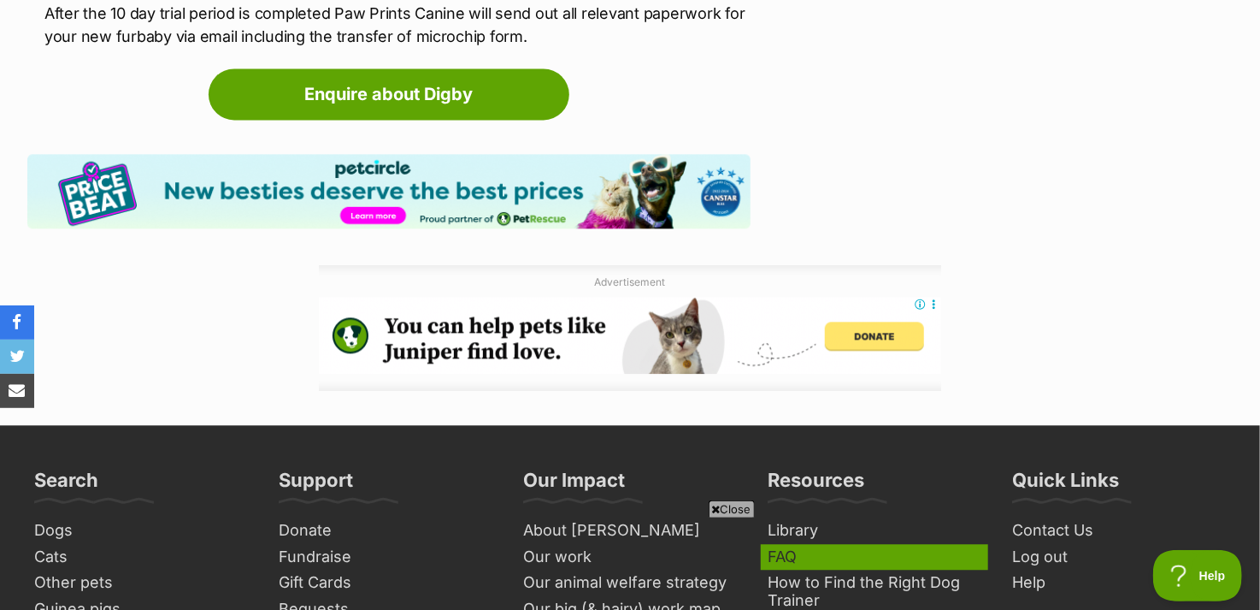
scroll to position [4617, 0]
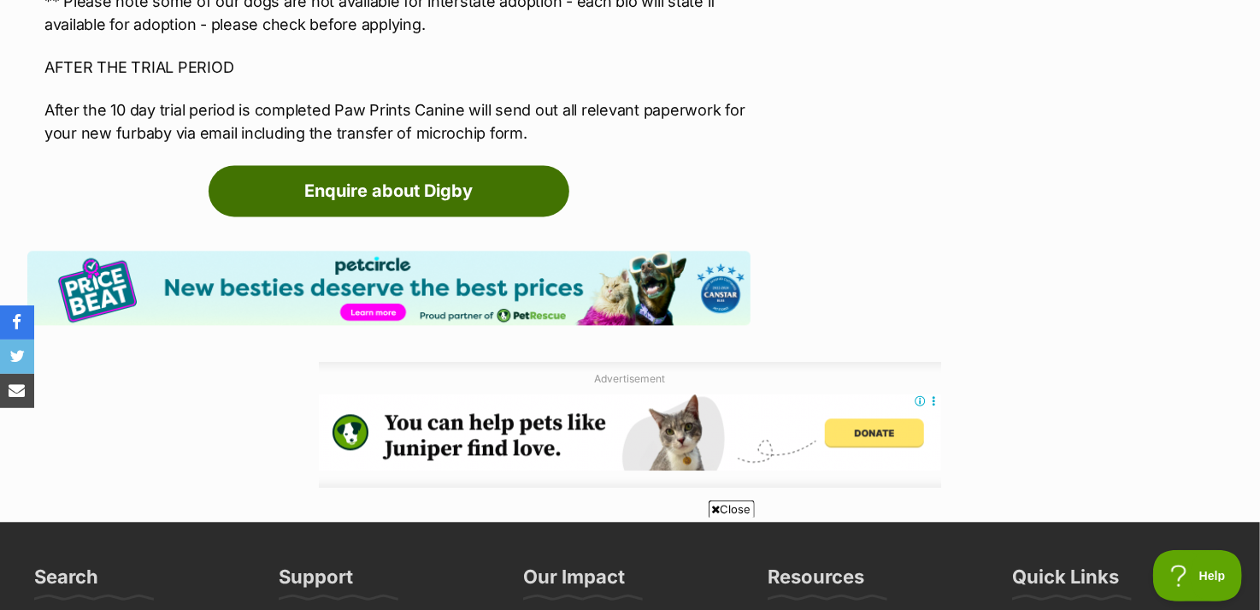
click at [448, 165] on link "Enquire about Digby" at bounding box center [389, 190] width 361 height 51
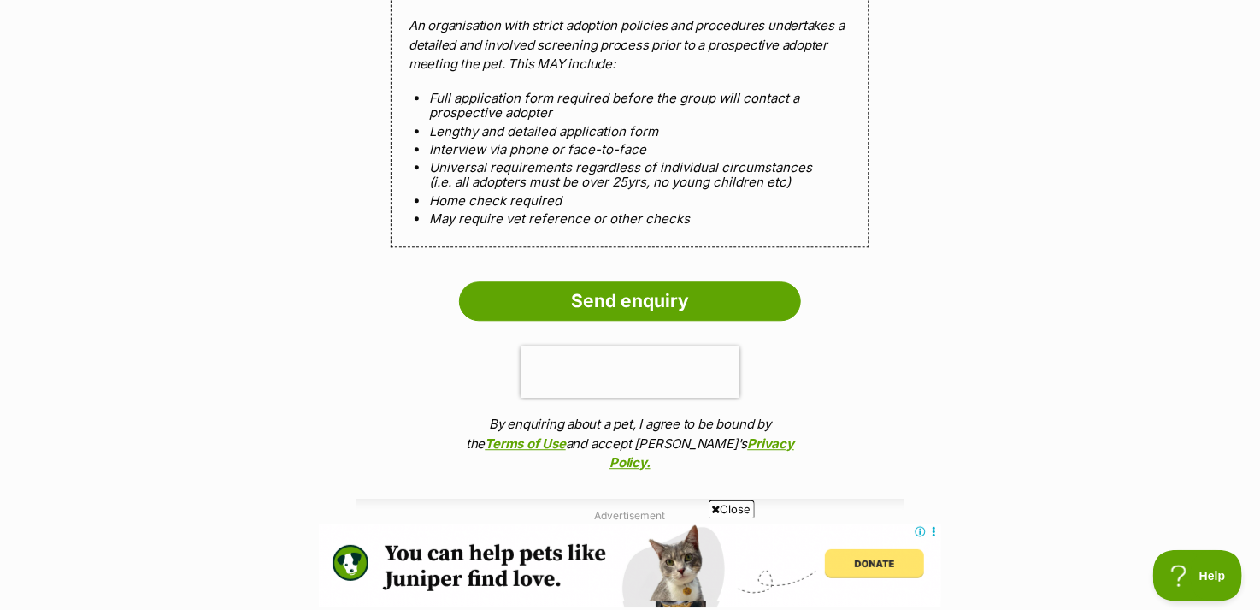
scroll to position [1881, 0]
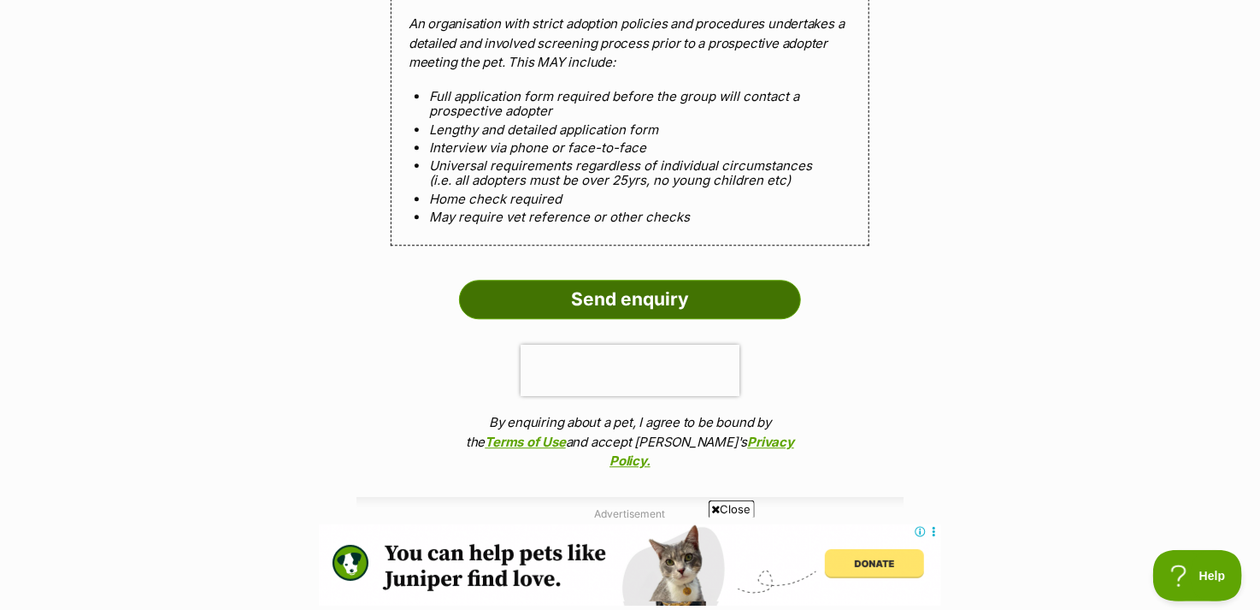
click at [552, 288] on input "Send enquiry" at bounding box center [630, 299] width 342 height 39
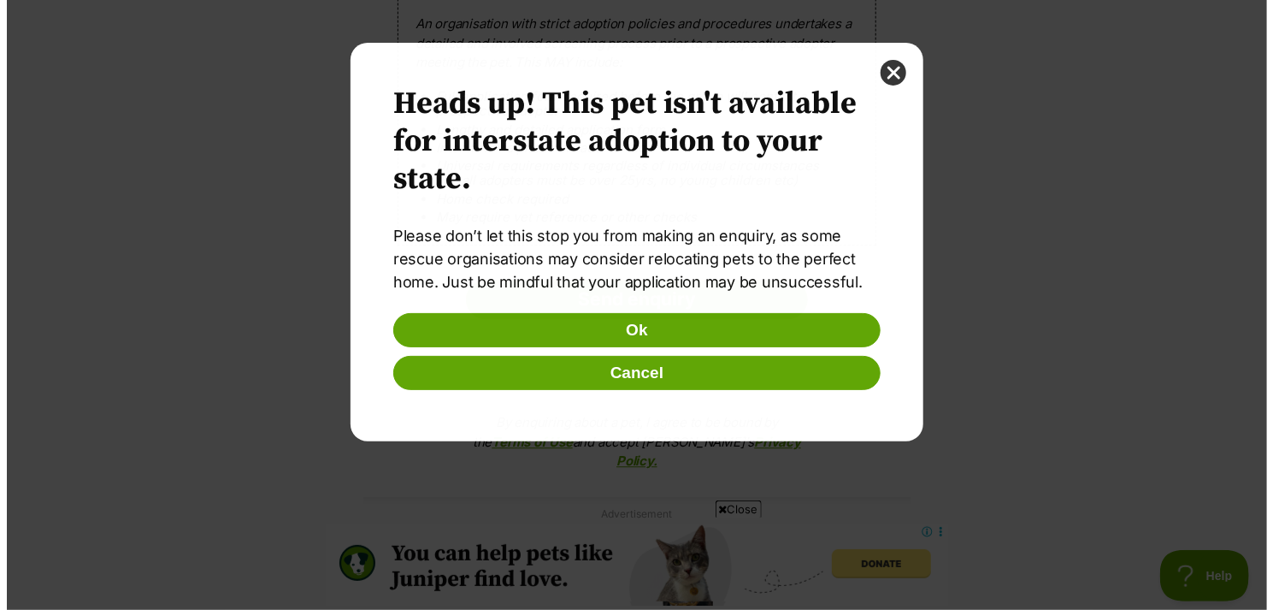
scroll to position [0, 0]
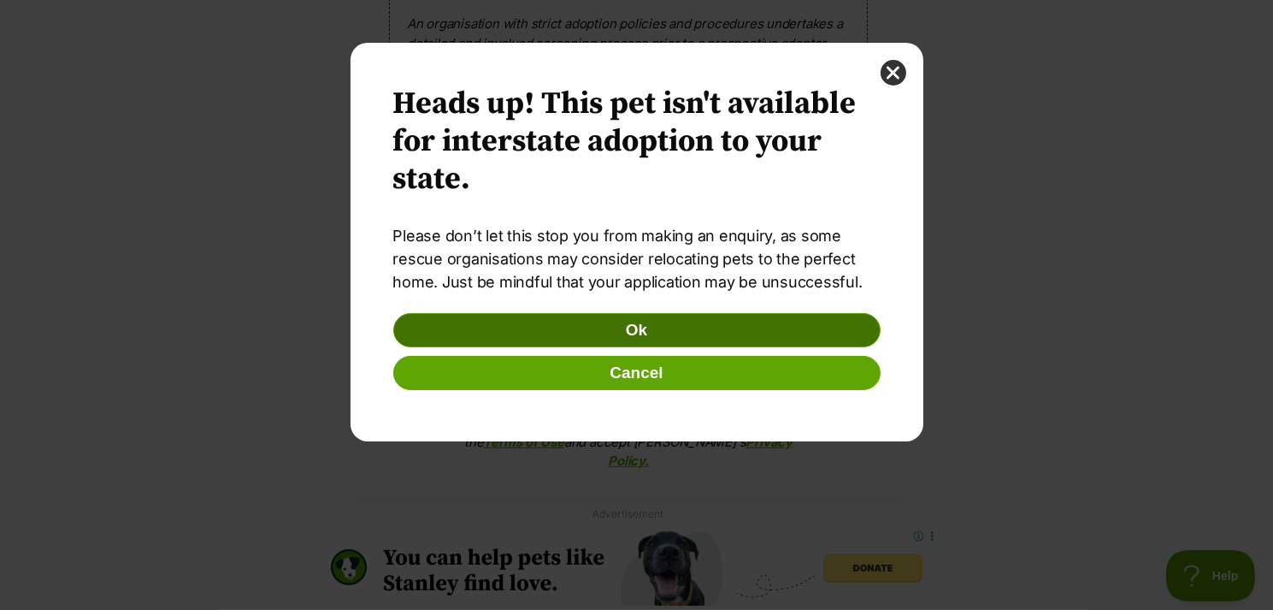
click at [620, 336] on button "Ok" at bounding box center [636, 330] width 487 height 34
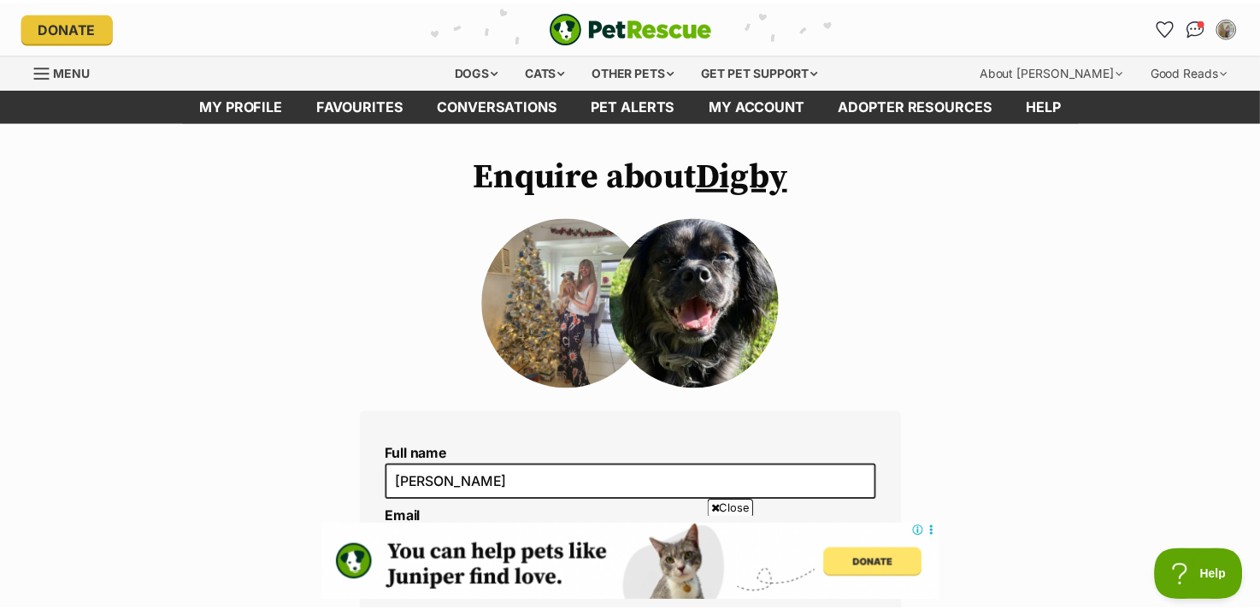
scroll to position [1881, 0]
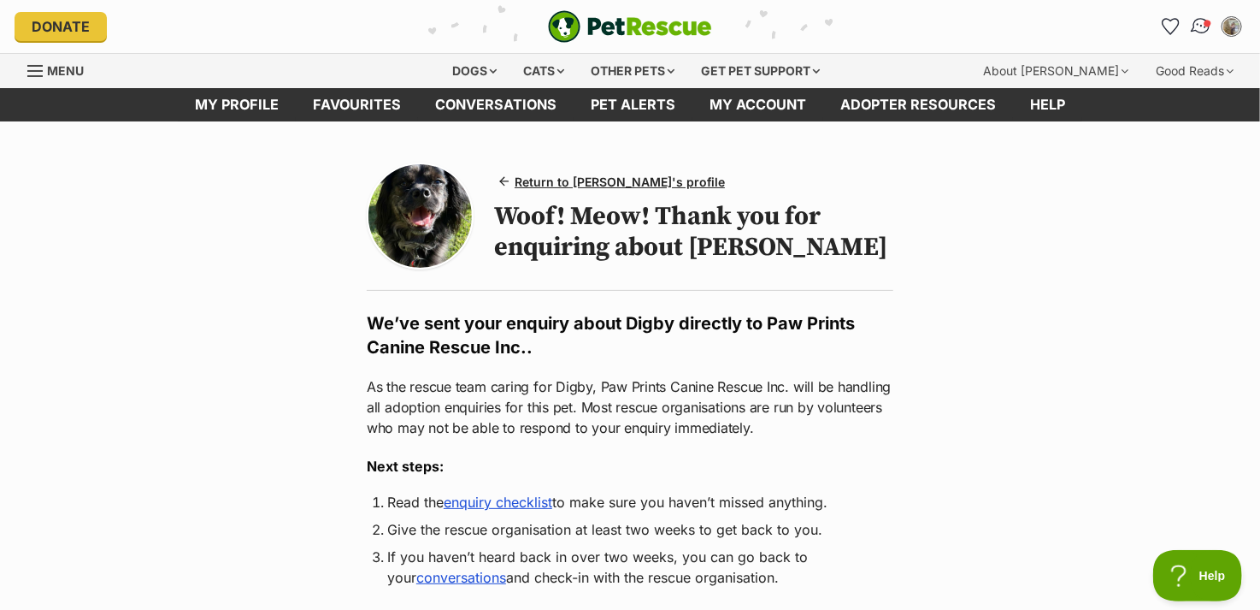
click at [1202, 24] on img "Conversations" at bounding box center [1201, 26] width 23 height 22
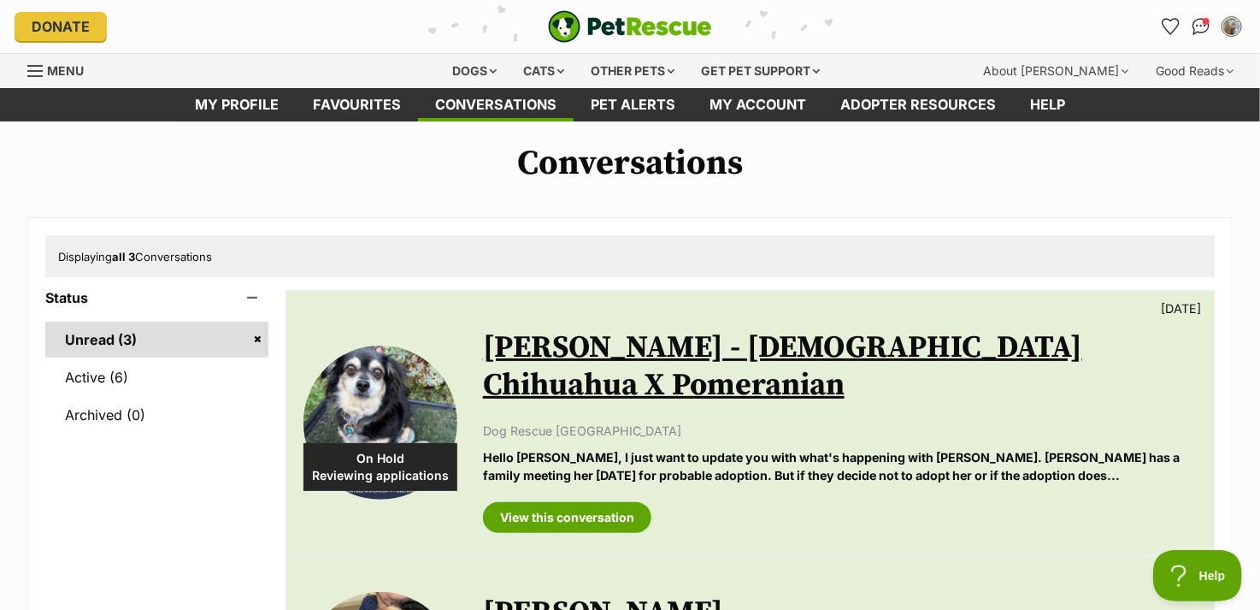
click at [636, 26] on img "PetRescue" at bounding box center [630, 26] width 164 height 32
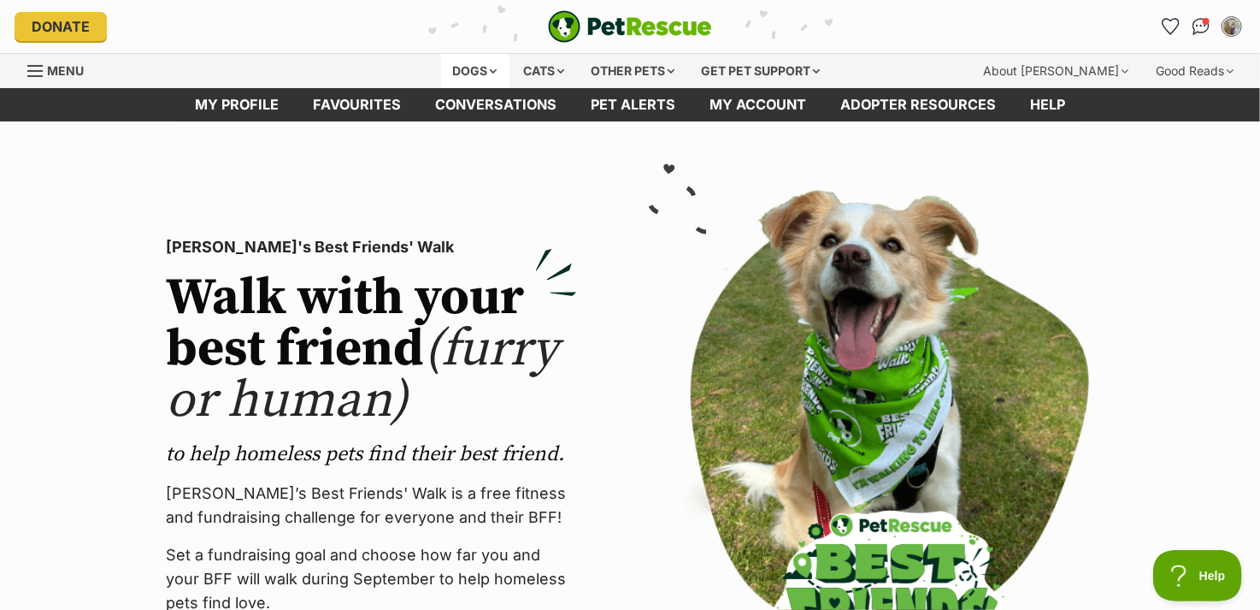
click at [447, 63] on div "Dogs" at bounding box center [475, 71] width 68 height 34
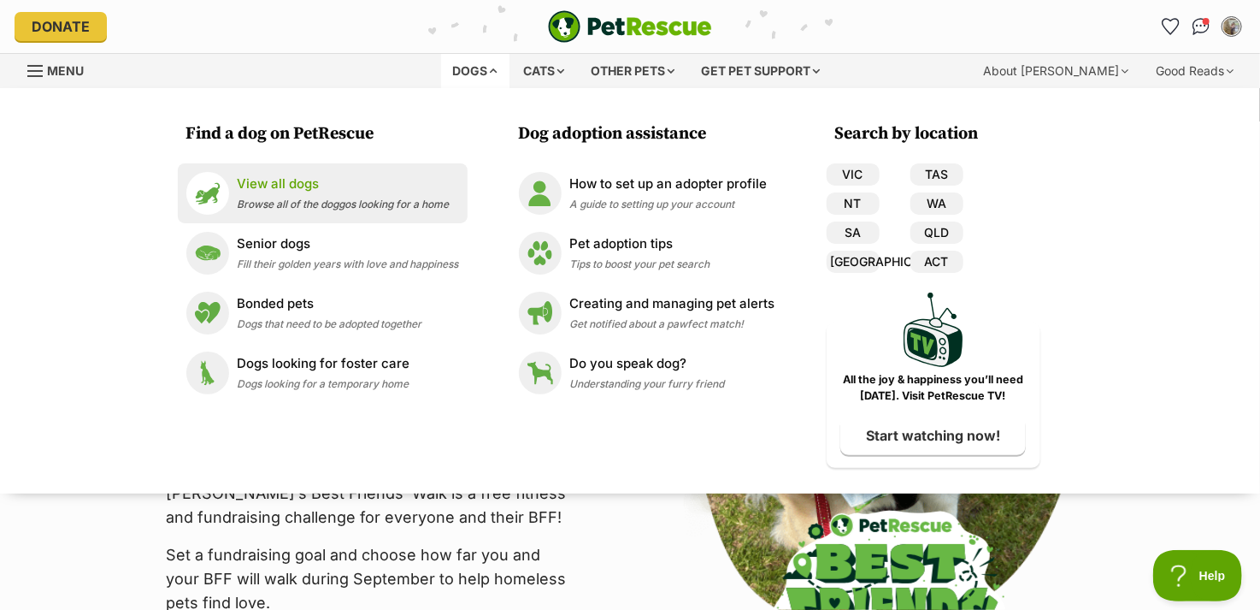
click at [316, 184] on p "View all dogs" at bounding box center [344, 184] width 212 height 20
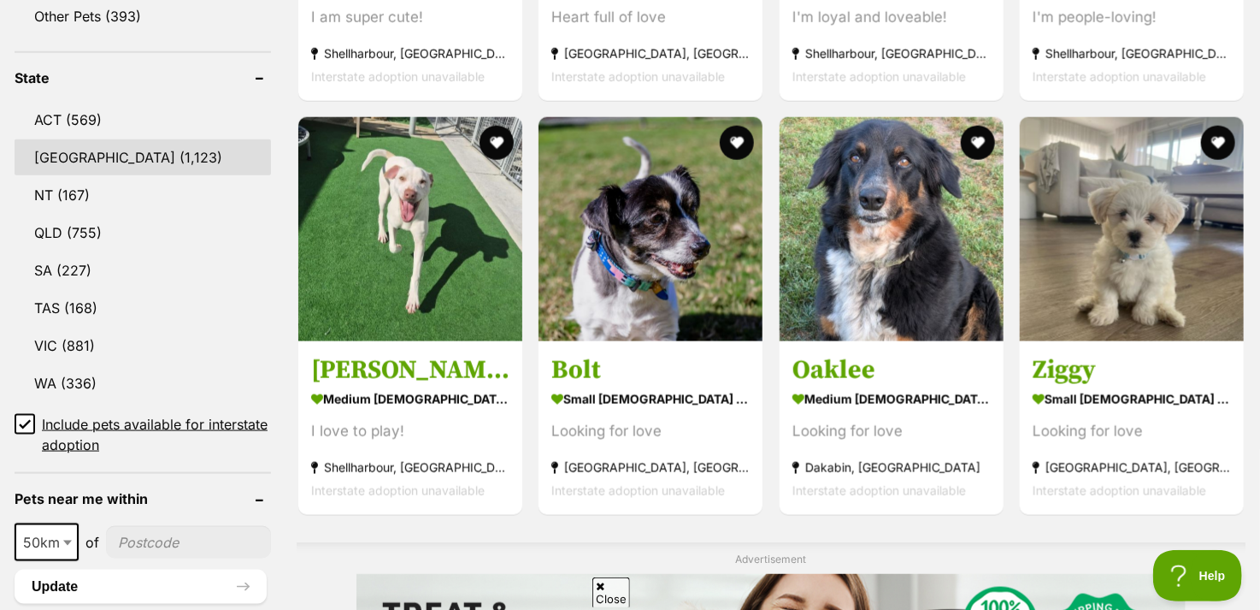
click at [198, 153] on link "NSW (1,123)" at bounding box center [143, 157] width 257 height 36
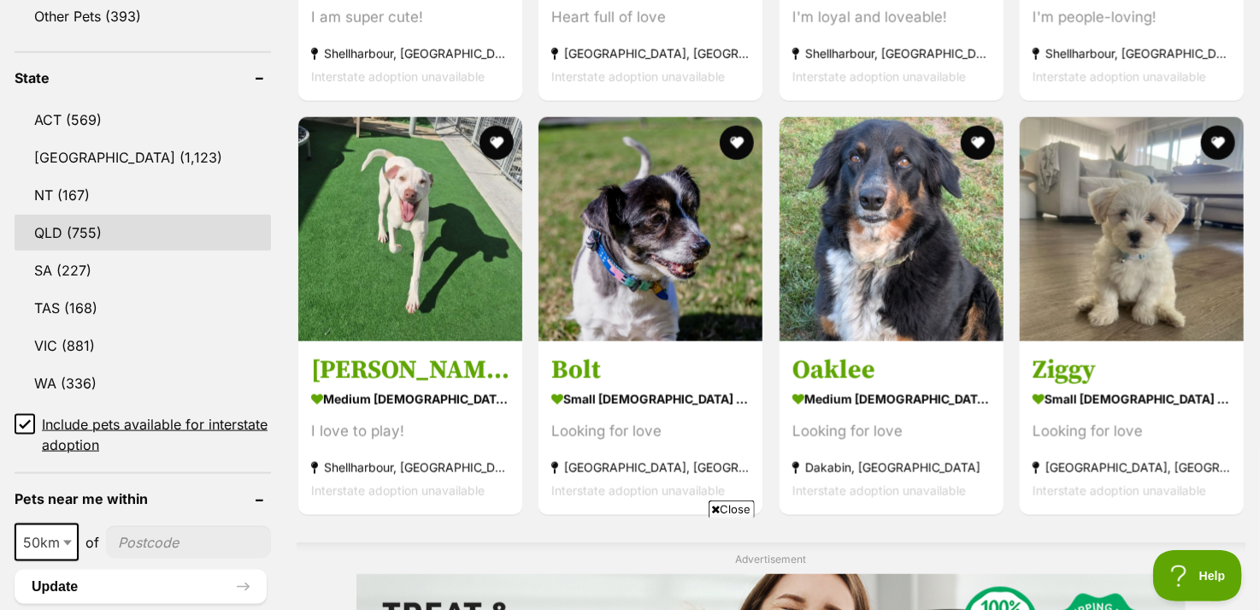
scroll to position [935, 0]
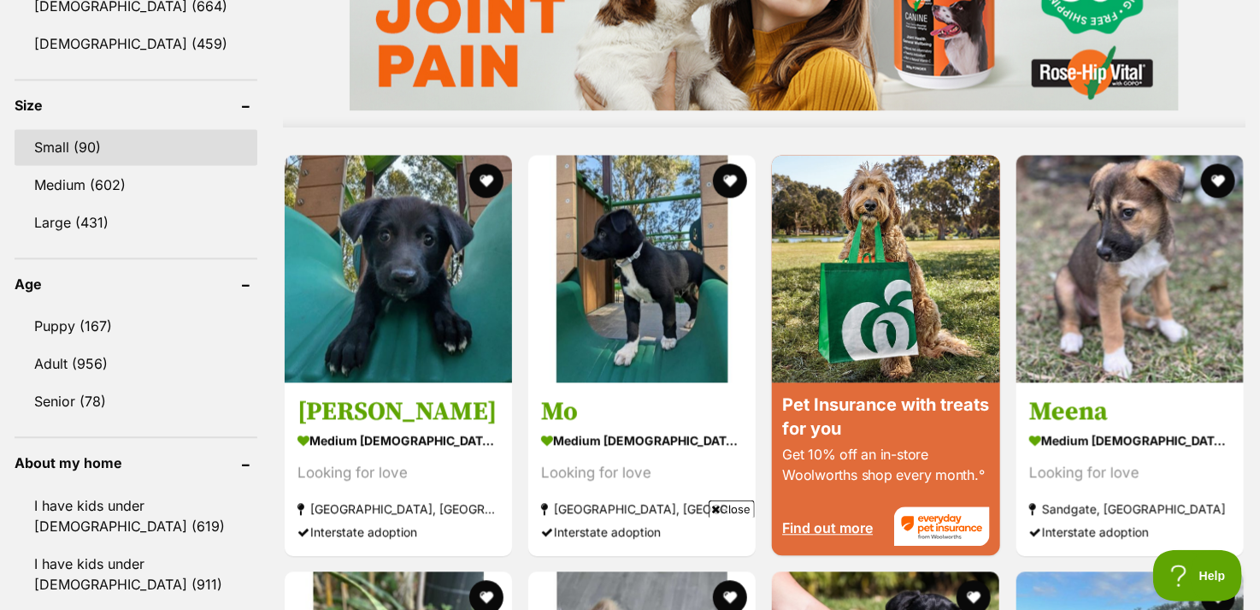
click at [133, 140] on link "Small (90)" at bounding box center [136, 147] width 243 height 36
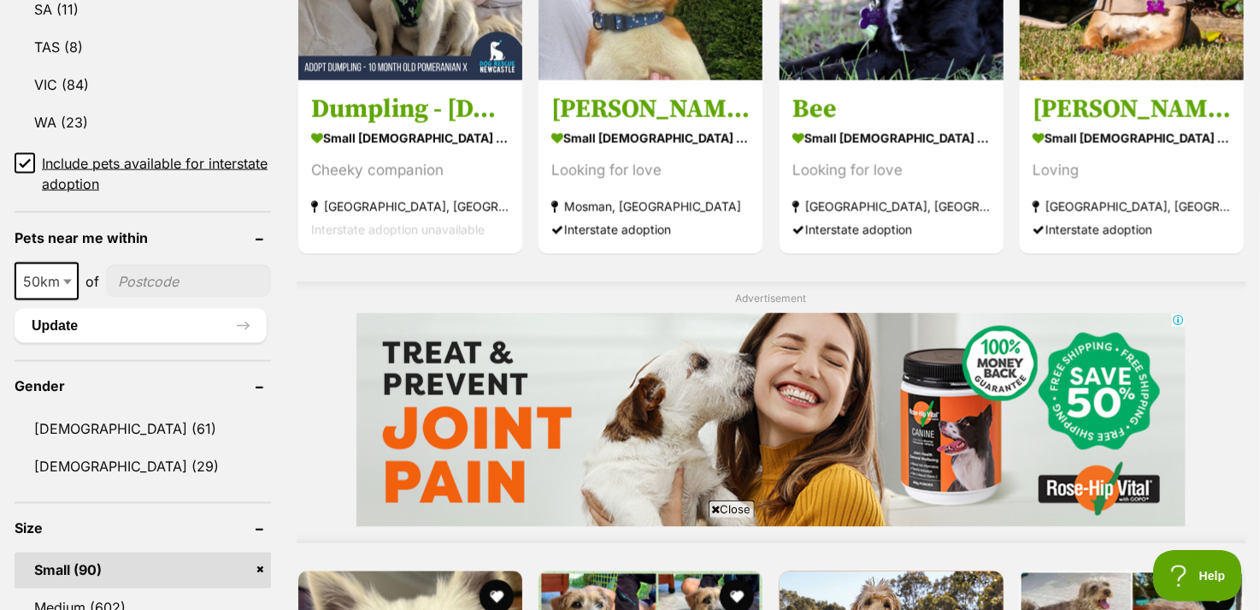
click at [26, 157] on icon at bounding box center [25, 163] width 12 height 12
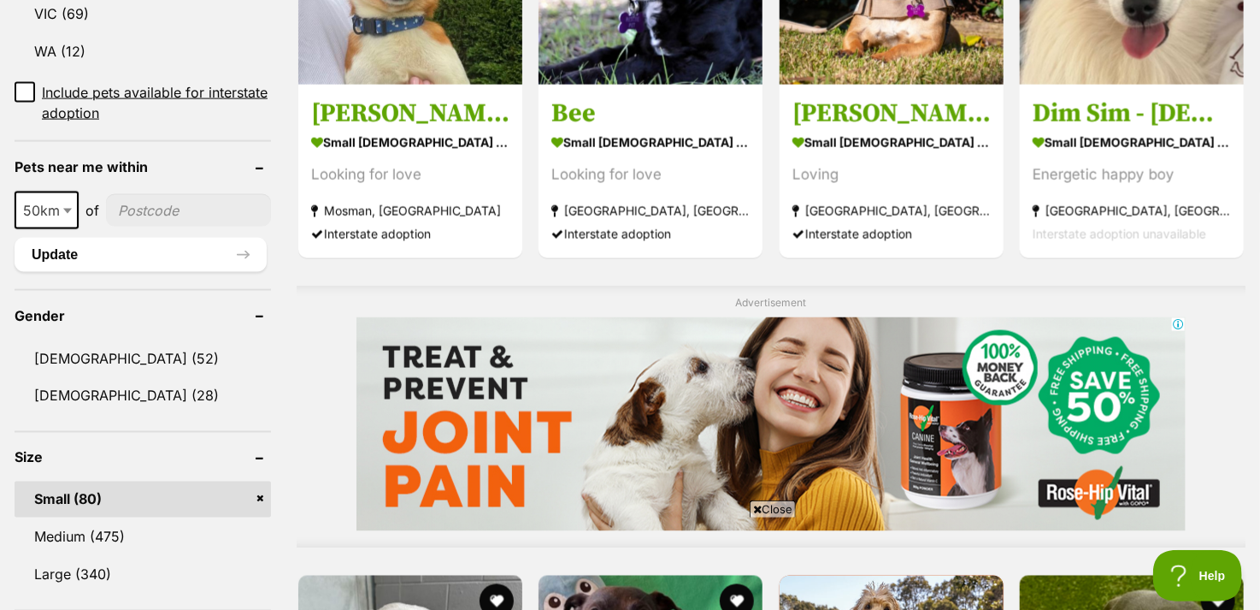
click at [21, 87] on icon at bounding box center [25, 92] width 12 height 12
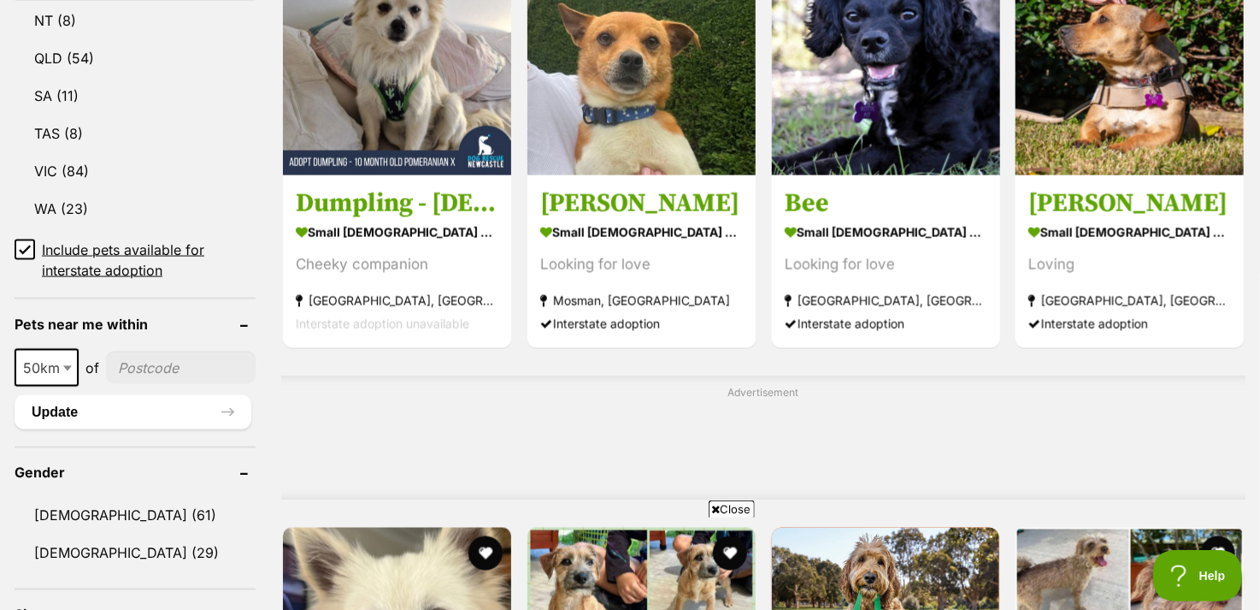
click at [139, 364] on input"] "postcode" at bounding box center [181, 367] width 150 height 32
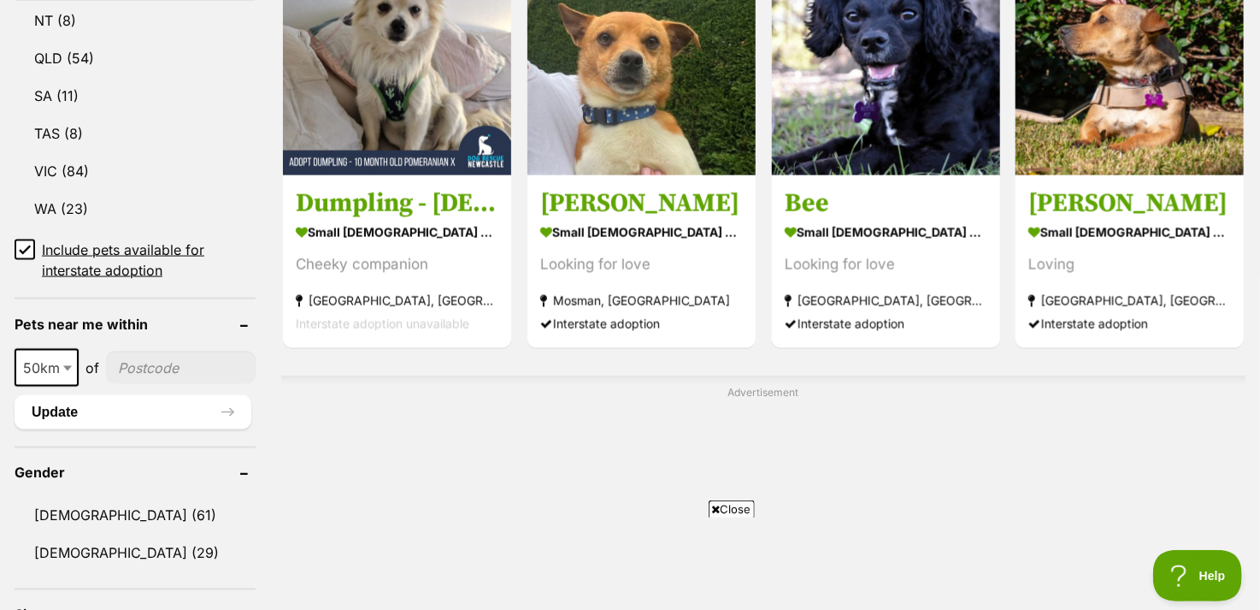
type input"] "2478"
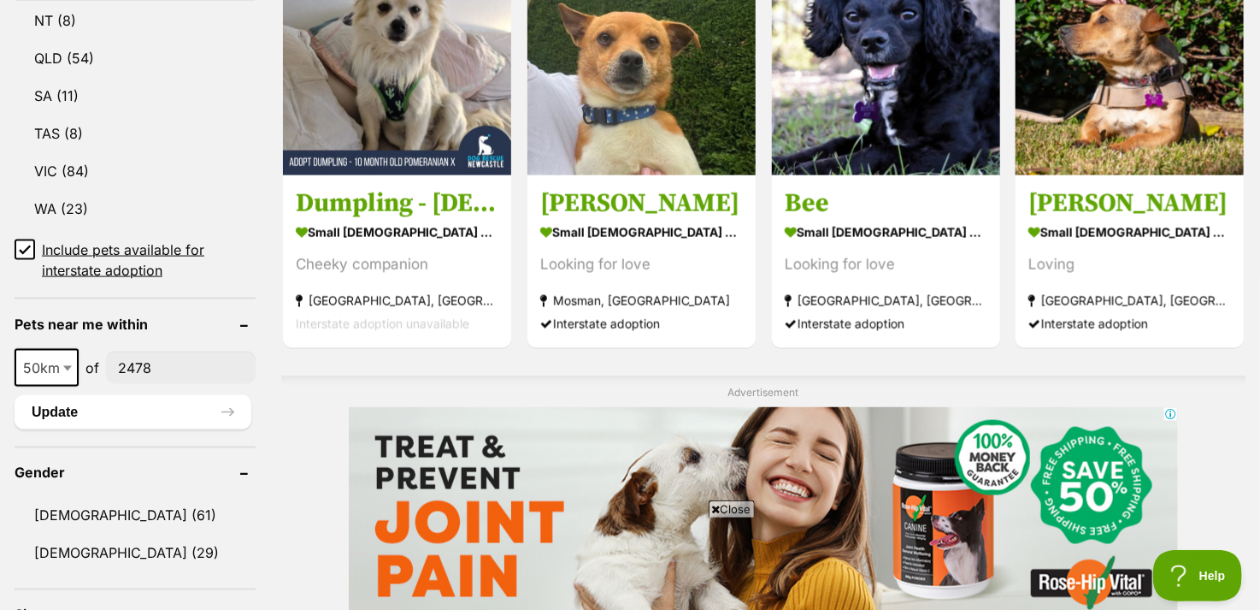
click at [65, 373] on span at bounding box center [69, 368] width 17 height 38
select select "250"
click at [232, 409] on button "Update" at bounding box center [133, 412] width 237 height 34
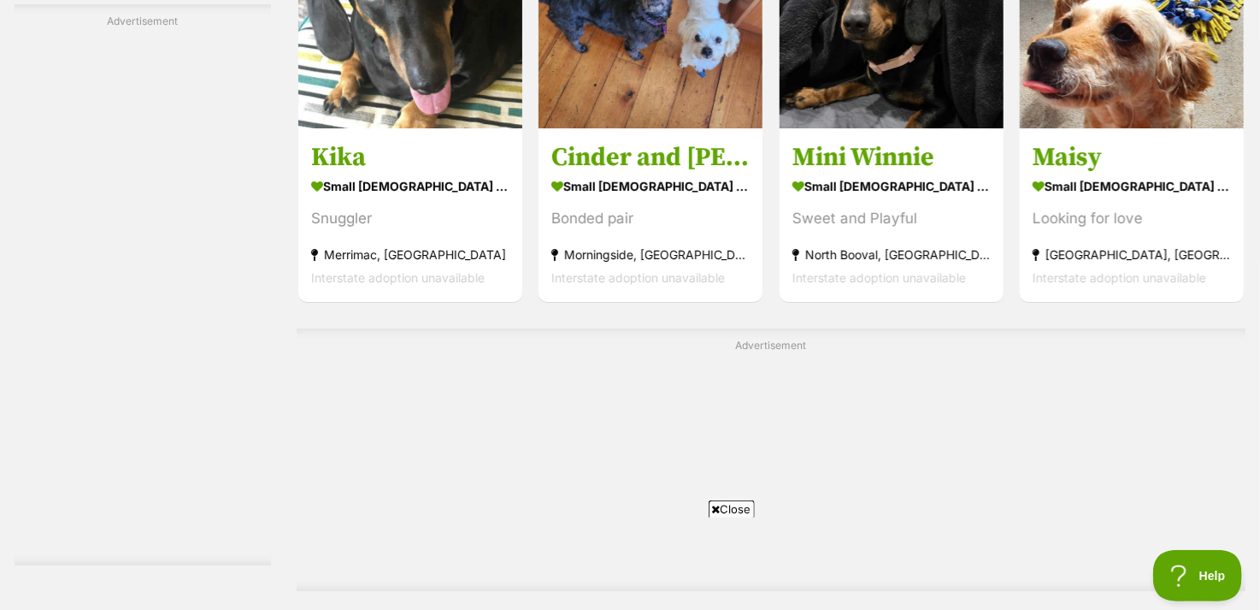
scroll to position [2993, 0]
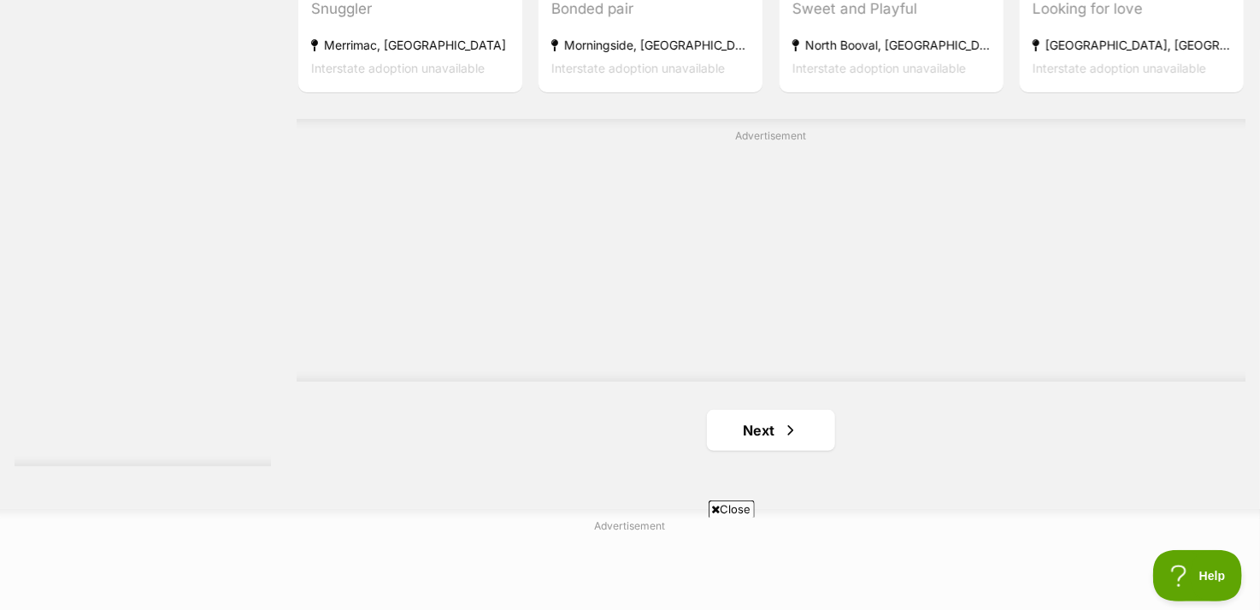
click at [756, 435] on link "Next" at bounding box center [771, 430] width 128 height 41
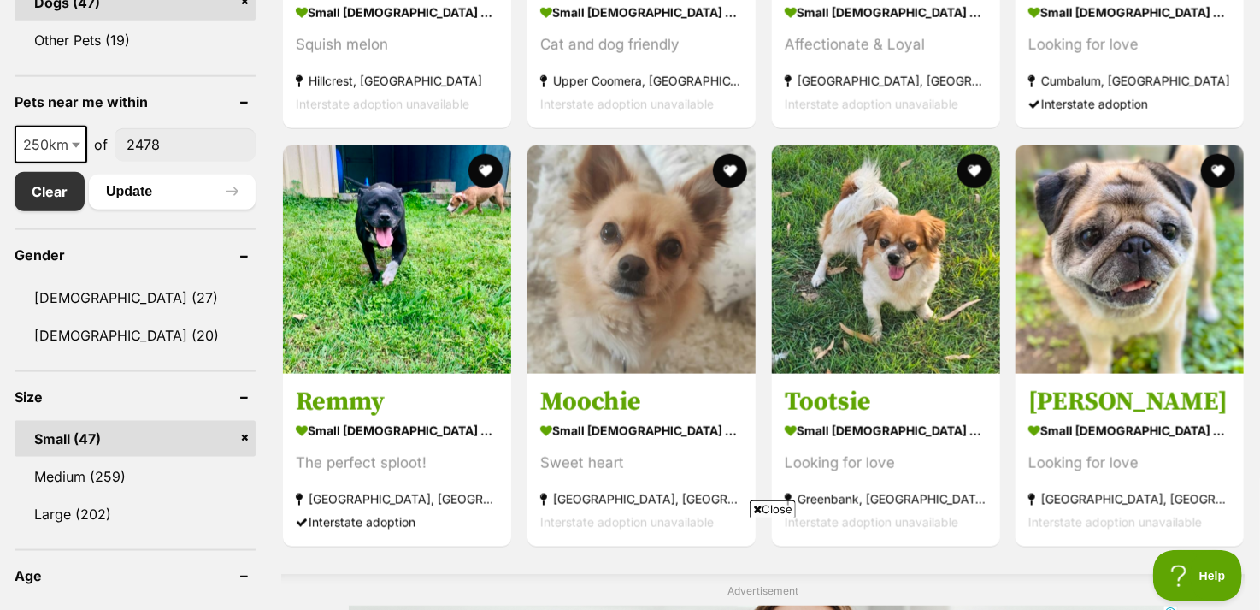
scroll to position [855, 0]
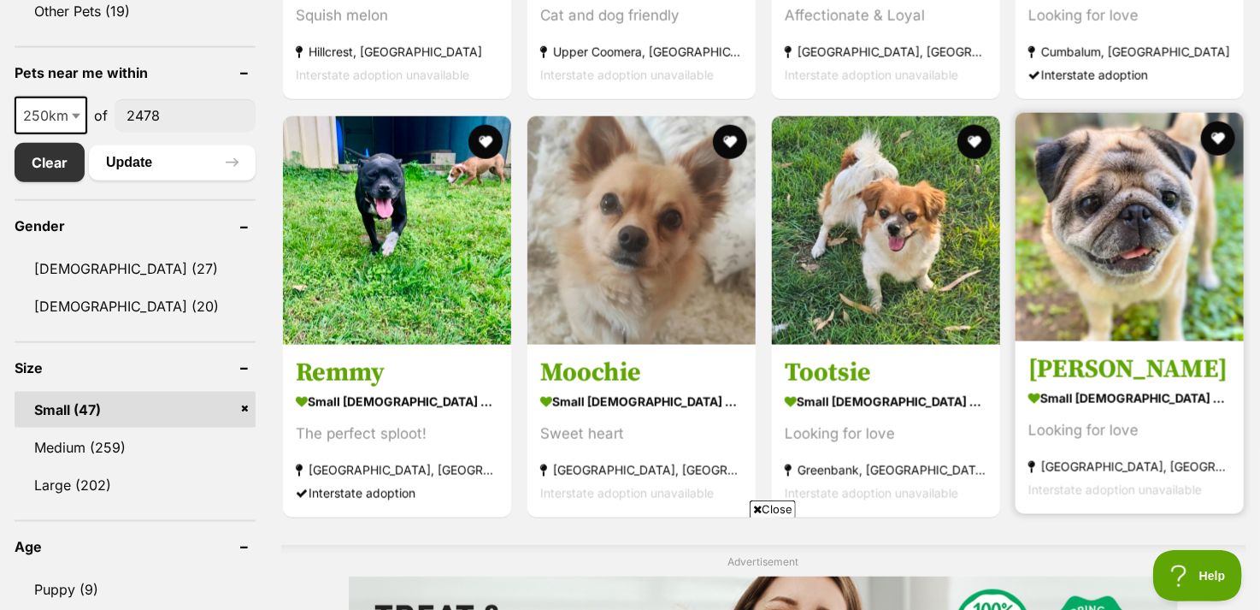
click at [1077, 214] on img at bounding box center [1130, 227] width 228 height 228
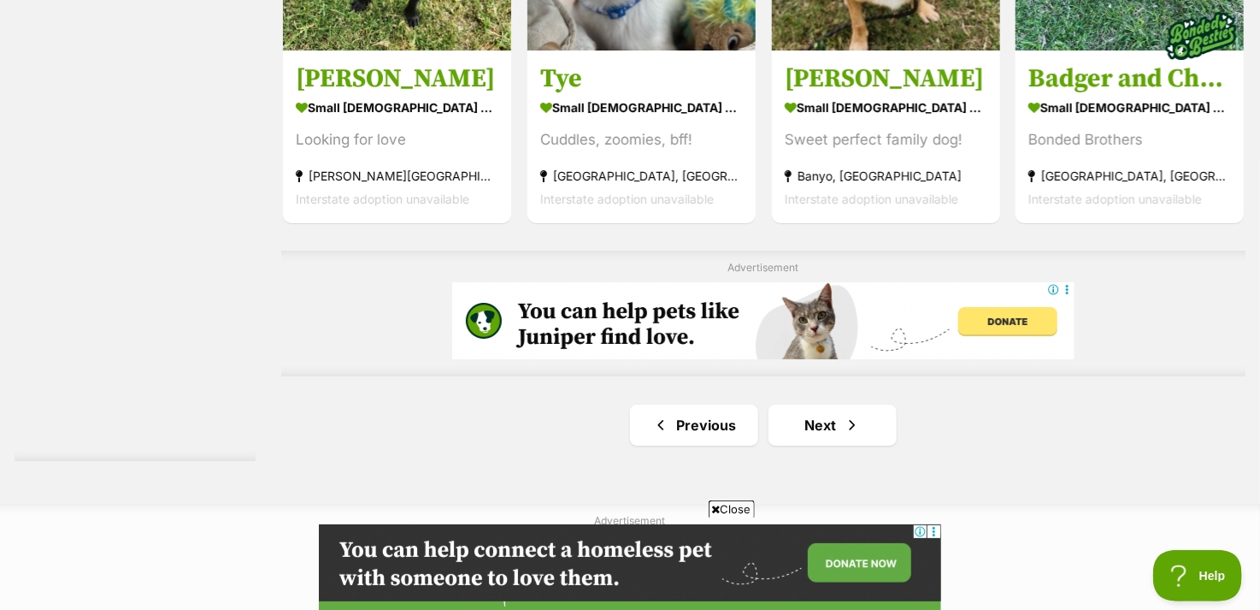
scroll to position [2898, 0]
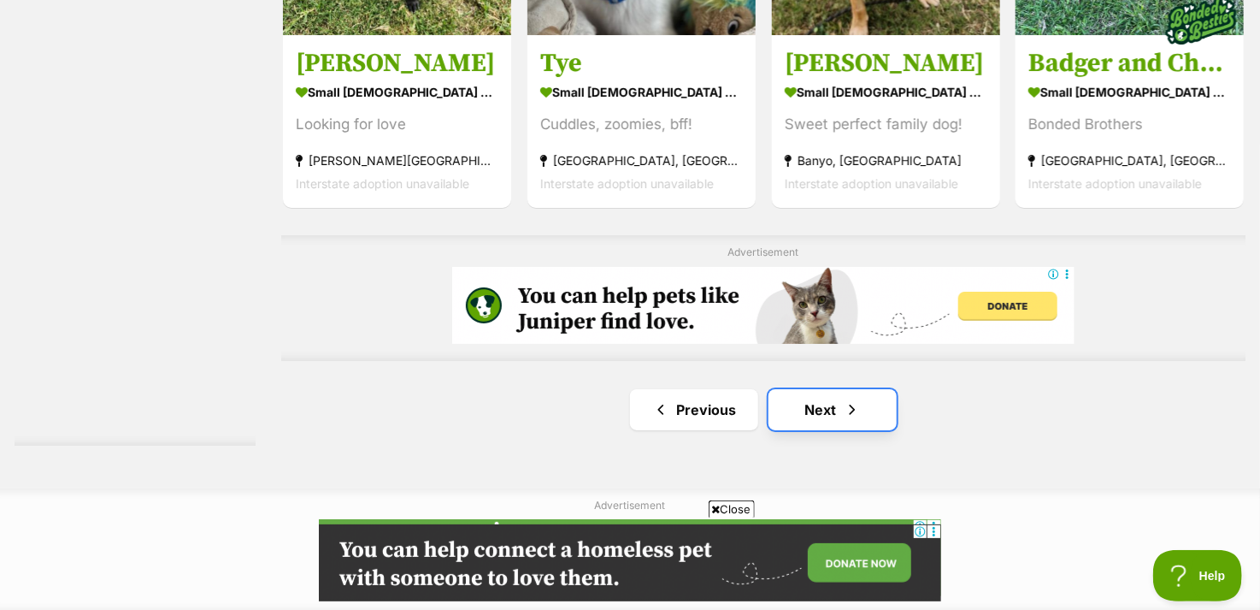
click at [850, 411] on span "Next page" at bounding box center [852, 409] width 17 height 21
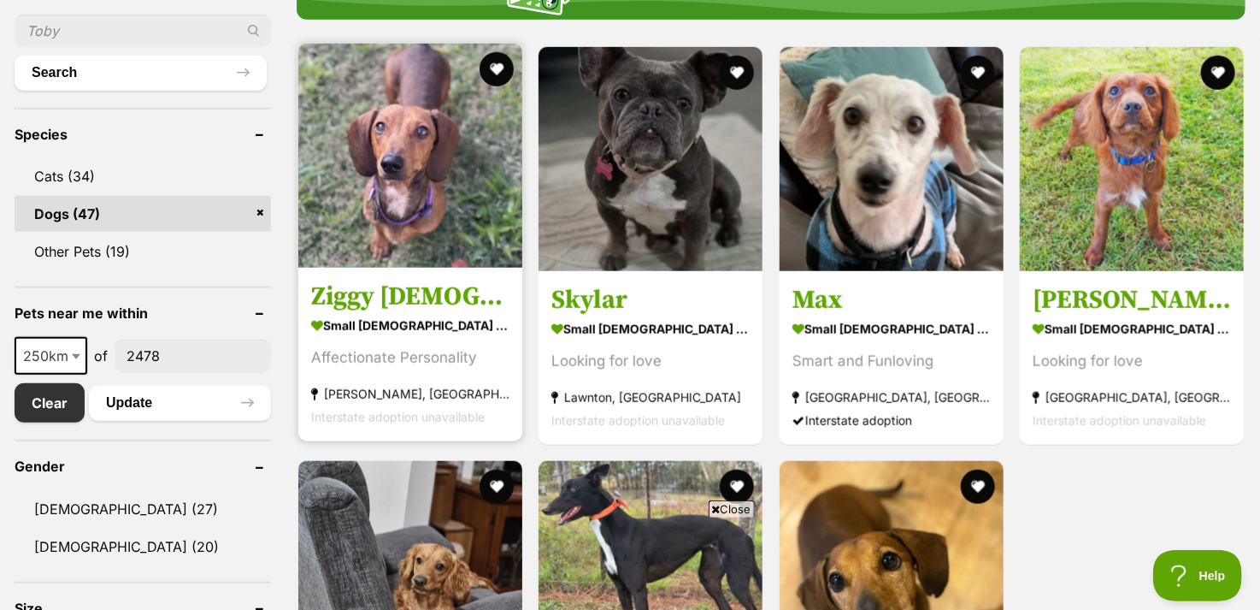
scroll to position [599, 0]
